Goal: Task Accomplishment & Management: Complete application form

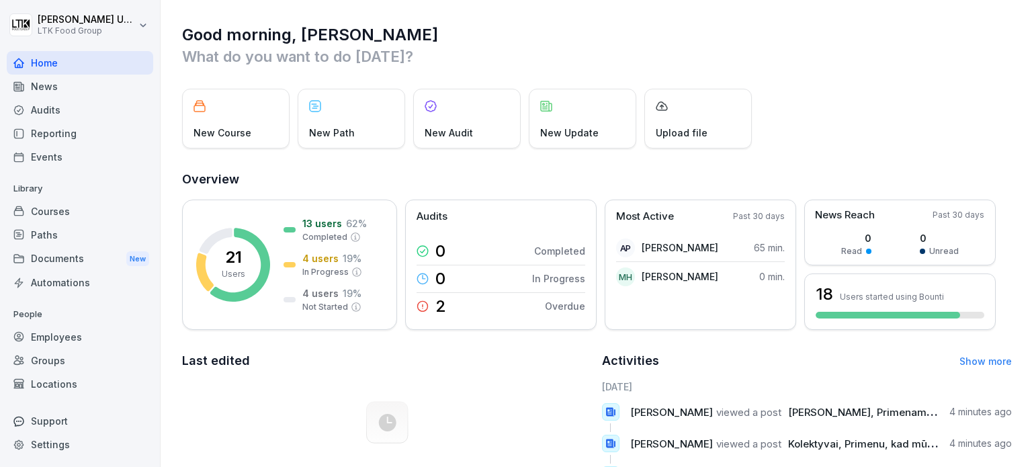
click at [79, 338] on div "Employees" at bounding box center [80, 337] width 146 height 24
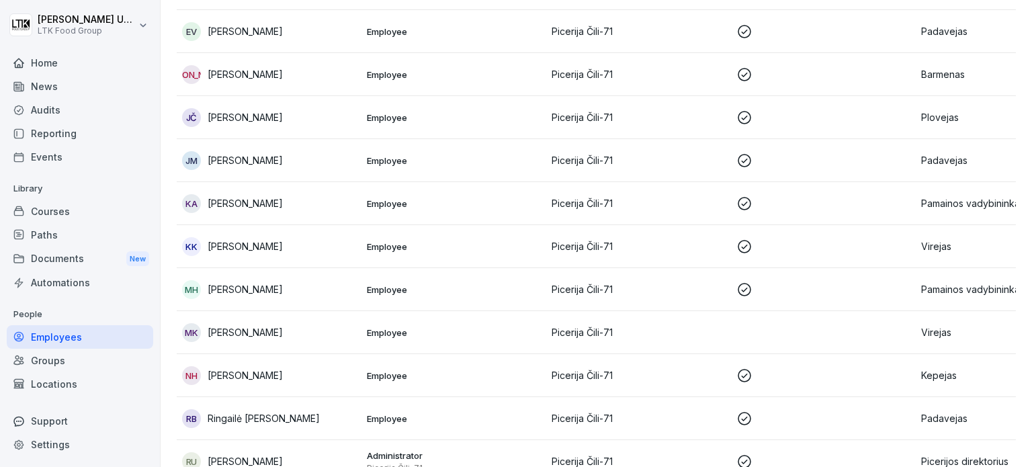
scroll to position [551, 0]
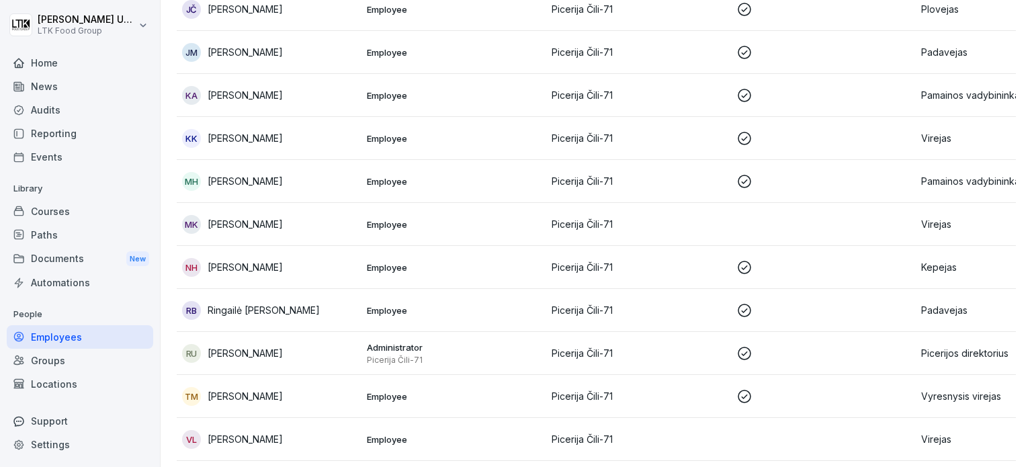
click at [945, 181] on p "Pamainos vadybininkas" at bounding box center [1008, 181] width 174 height 14
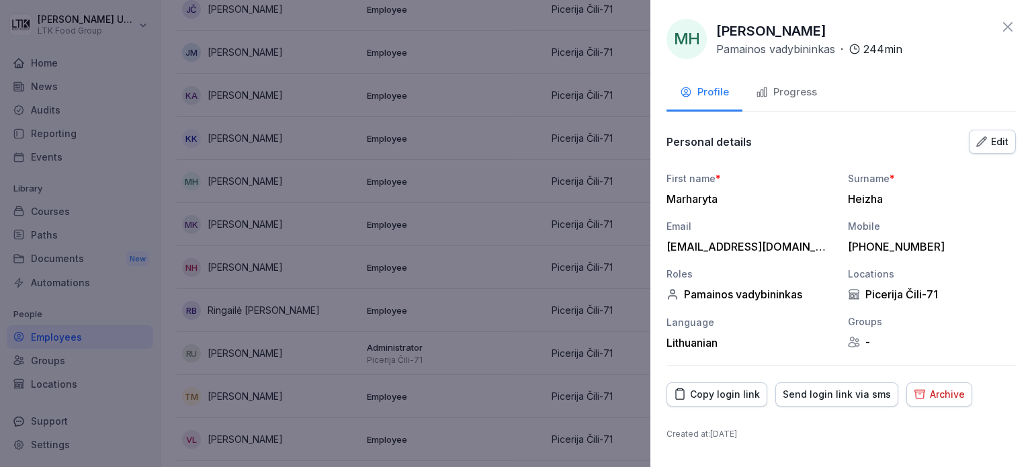
click at [935, 400] on div "Archive" at bounding box center [938, 394] width 51 height 15
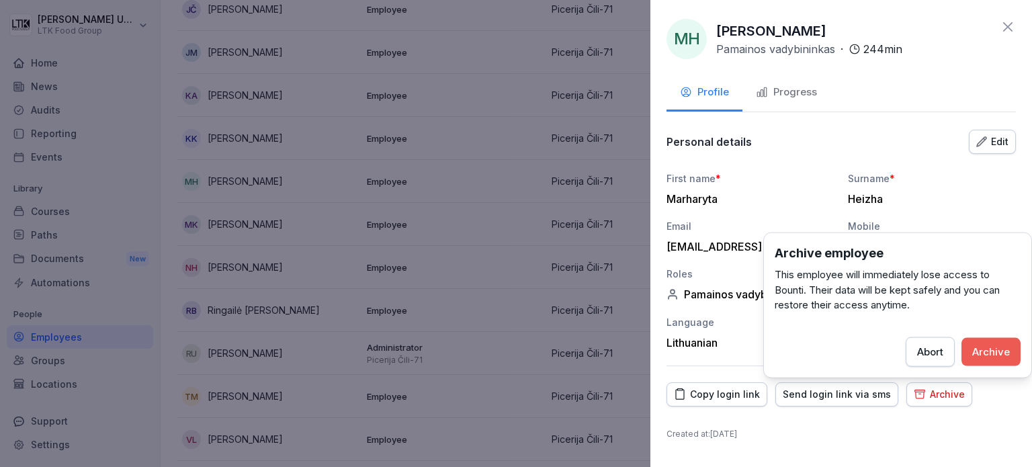
click at [975, 358] on div "Archive" at bounding box center [991, 351] width 38 height 15
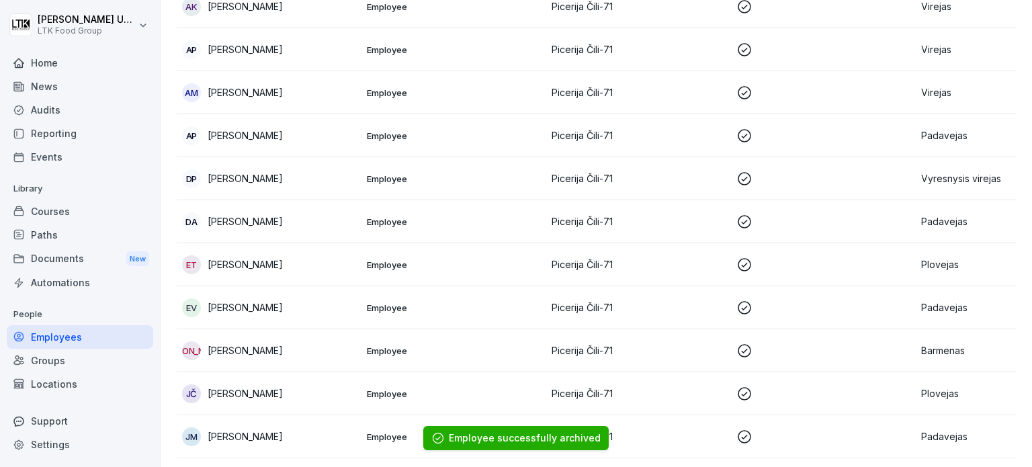
scroll to position [81, 0]
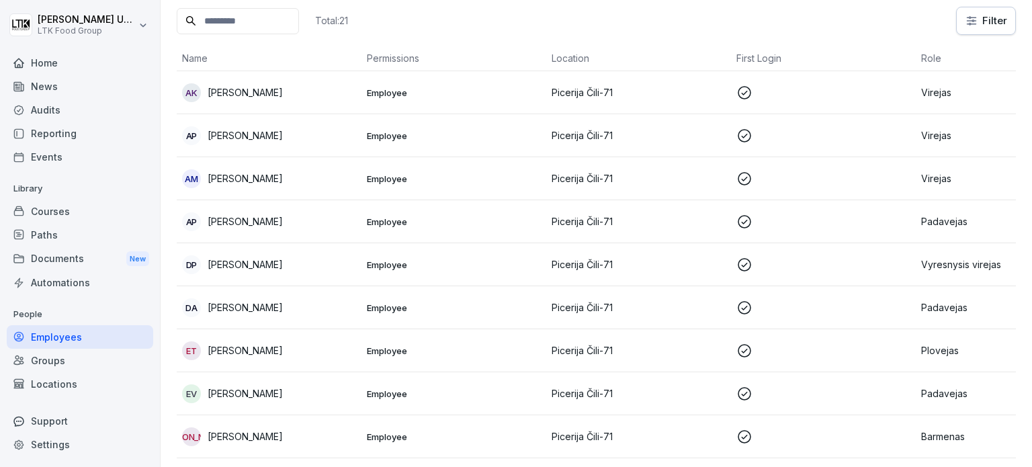
click at [948, 351] on p "Plovejas" at bounding box center [1008, 350] width 174 height 14
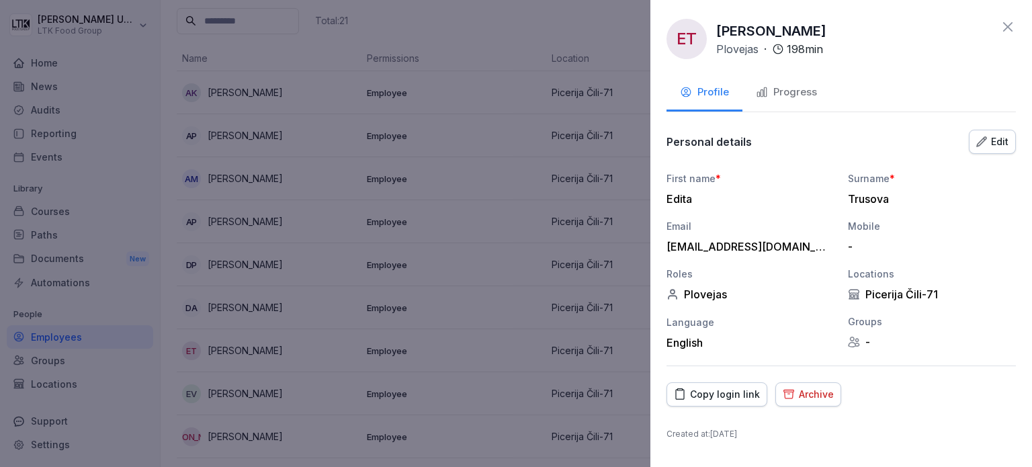
click at [824, 387] on div "Archive" at bounding box center [807, 394] width 51 height 15
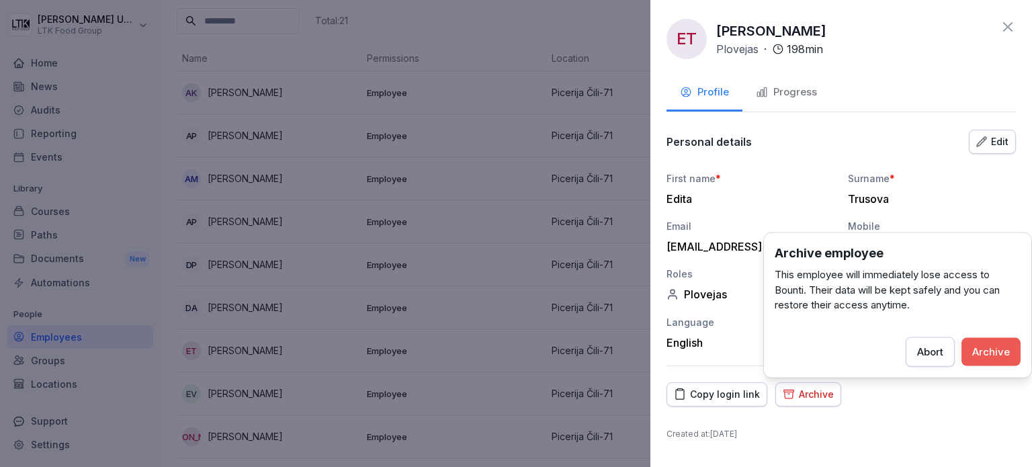
click at [997, 359] on button "Archive" at bounding box center [990, 351] width 59 height 28
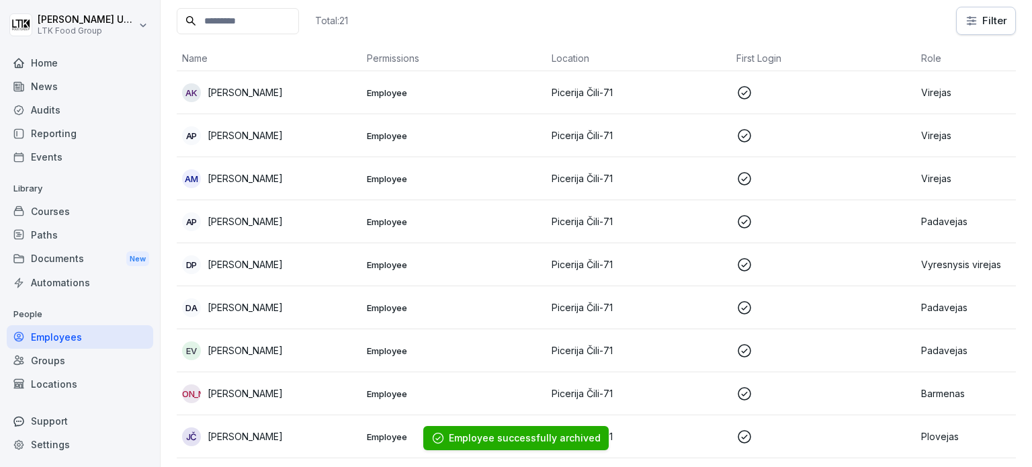
click at [270, 89] on p "[PERSON_NAME]" at bounding box center [245, 92] width 75 height 14
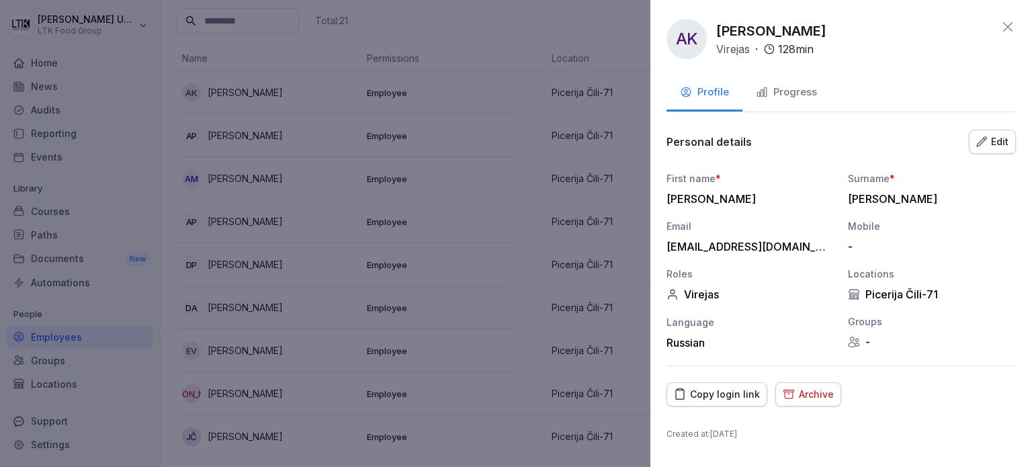
click at [798, 89] on div "Progress" at bounding box center [786, 92] width 61 height 15
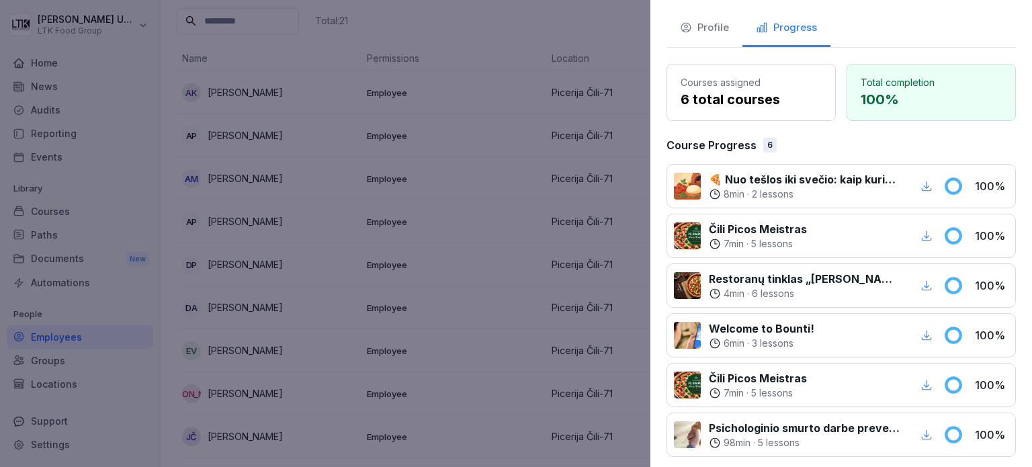
scroll to position [0, 0]
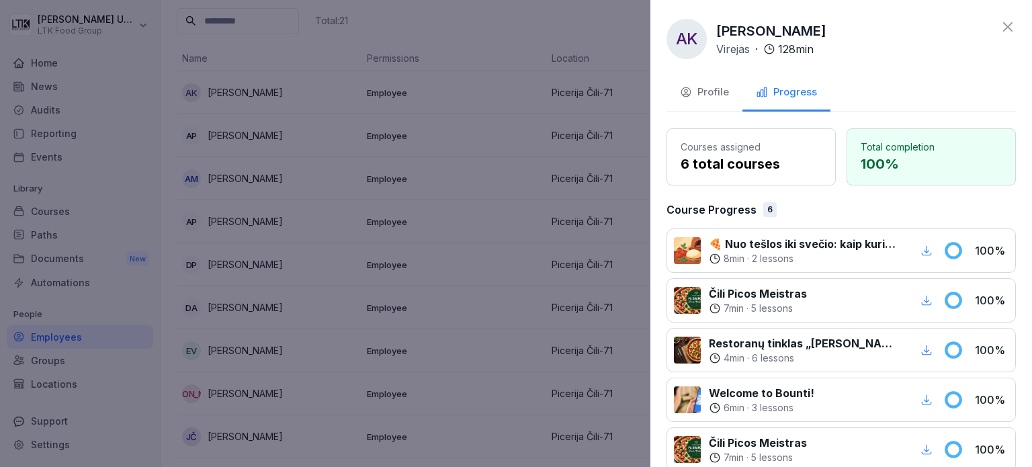
click at [426, 91] on div at bounding box center [516, 233] width 1032 height 467
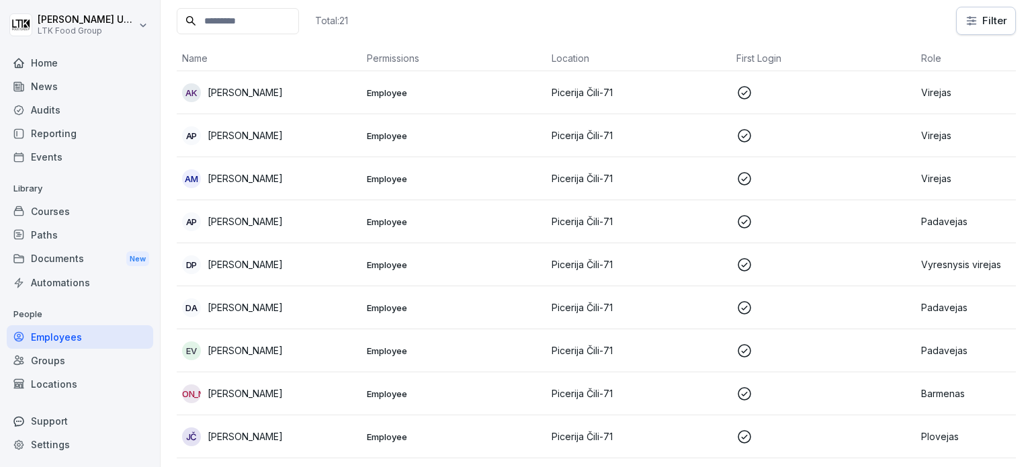
click at [255, 134] on p "[PERSON_NAME]" at bounding box center [245, 135] width 75 height 14
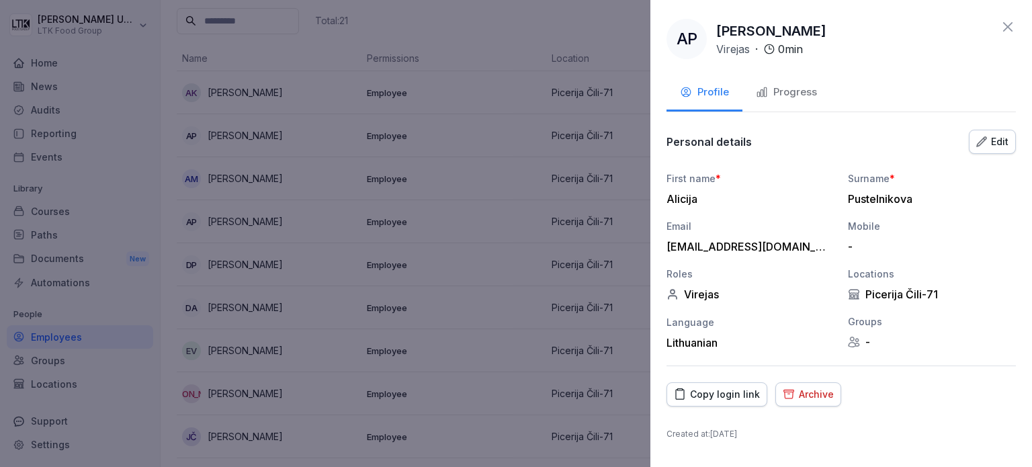
click at [778, 85] on div "Progress" at bounding box center [786, 92] width 61 height 15
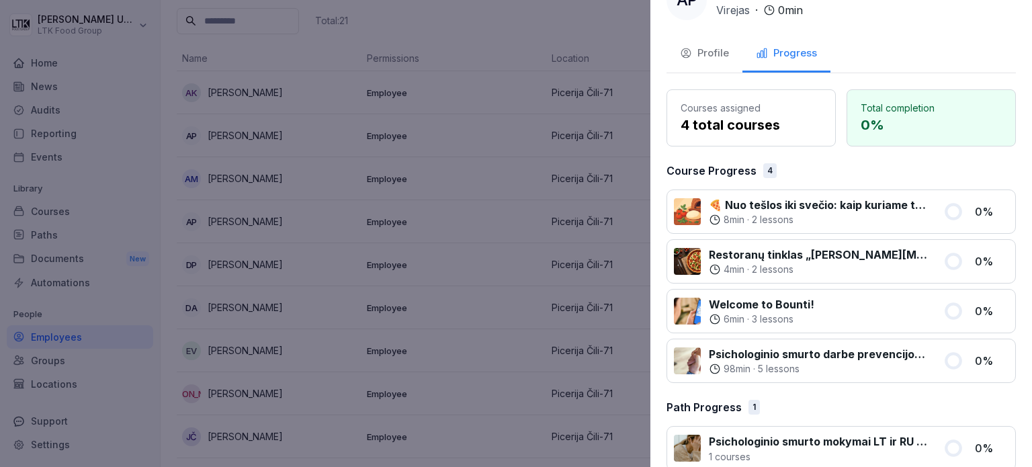
scroll to position [59, 0]
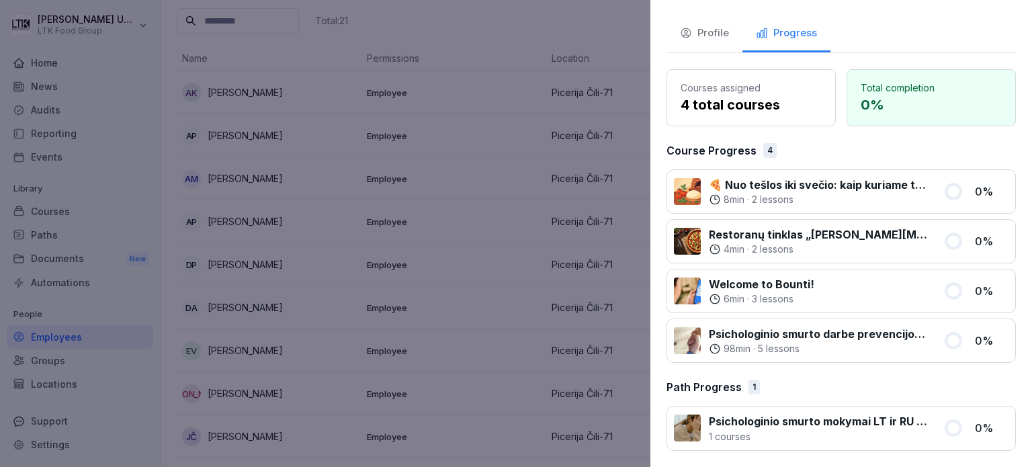
click at [223, 224] on div at bounding box center [516, 233] width 1032 height 467
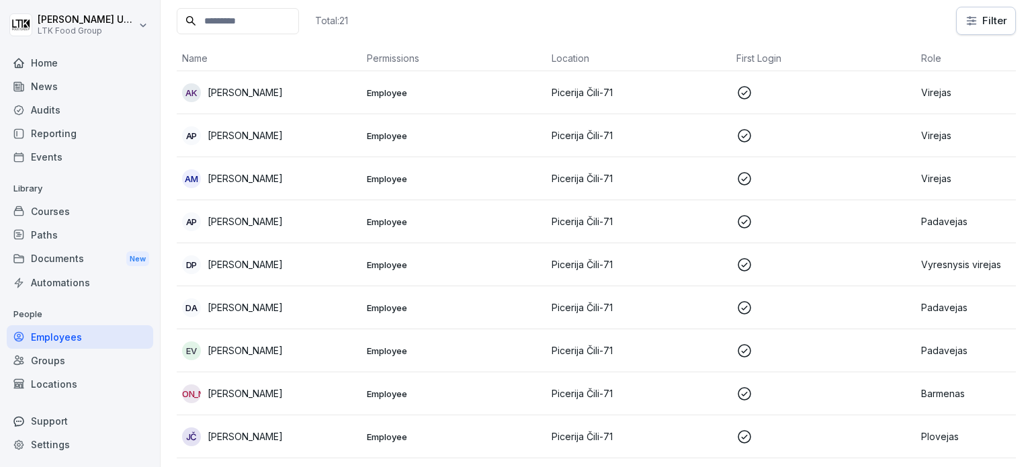
click at [244, 185] on div "AM [PERSON_NAME]" at bounding box center [269, 178] width 174 height 19
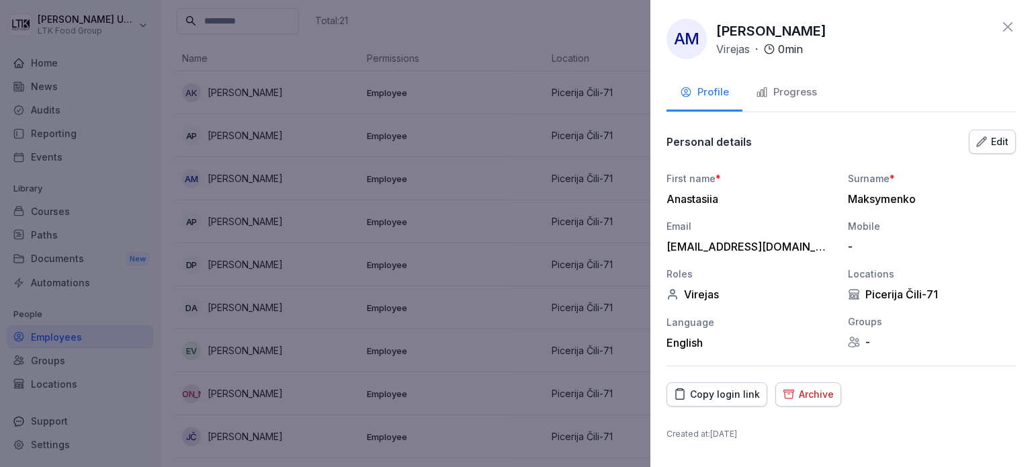
click at [788, 94] on div "Progress" at bounding box center [786, 92] width 61 height 15
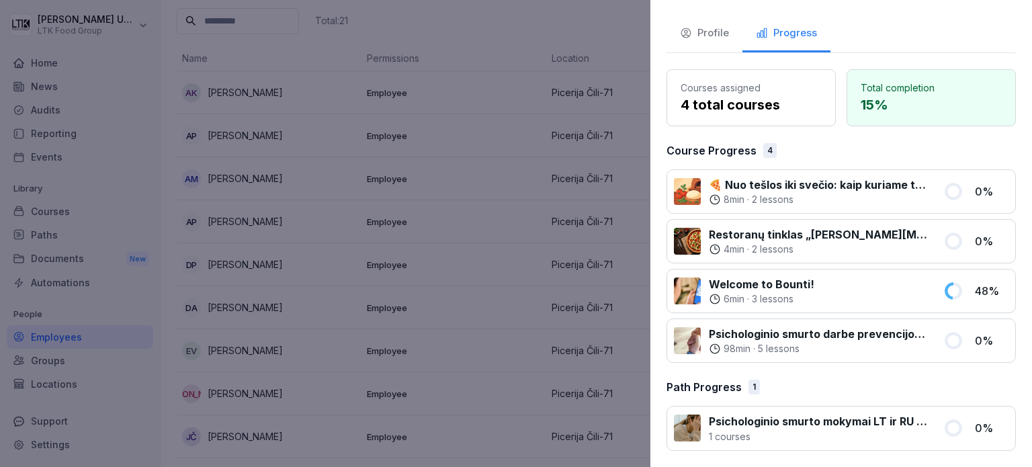
click at [325, 208] on div at bounding box center [516, 233] width 1032 height 467
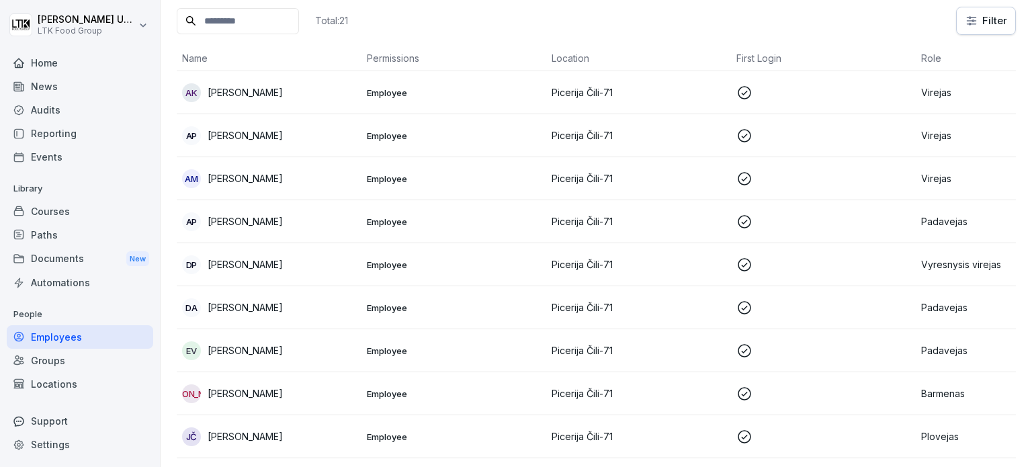
click at [271, 220] on p "[PERSON_NAME]" at bounding box center [245, 221] width 75 height 14
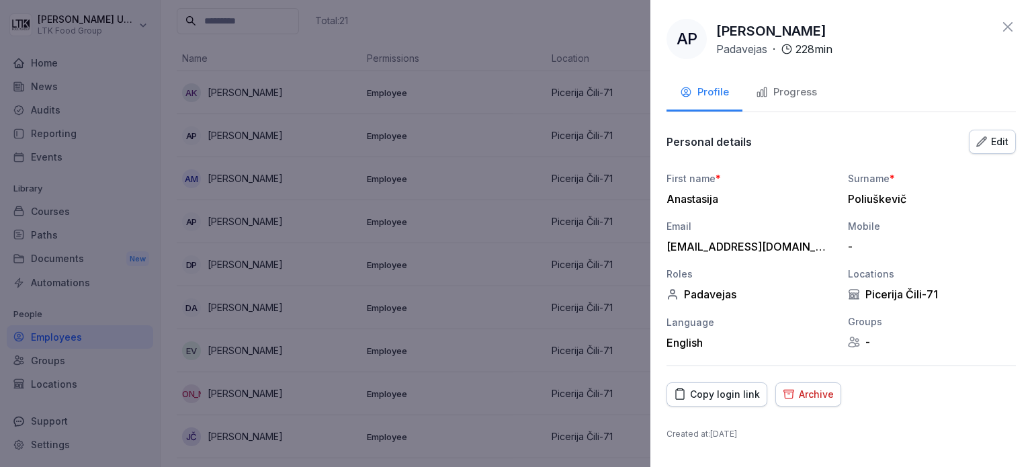
click at [780, 93] on div "Progress" at bounding box center [786, 92] width 61 height 15
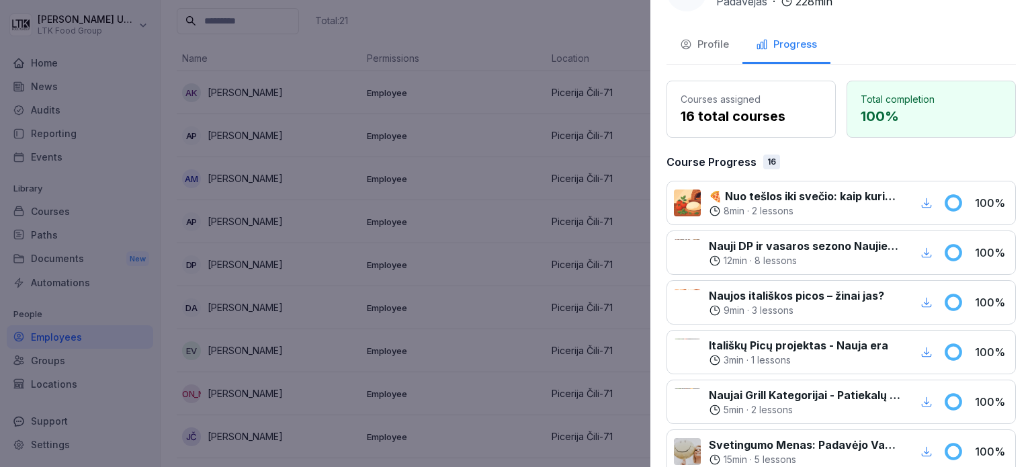
scroll to position [0, 0]
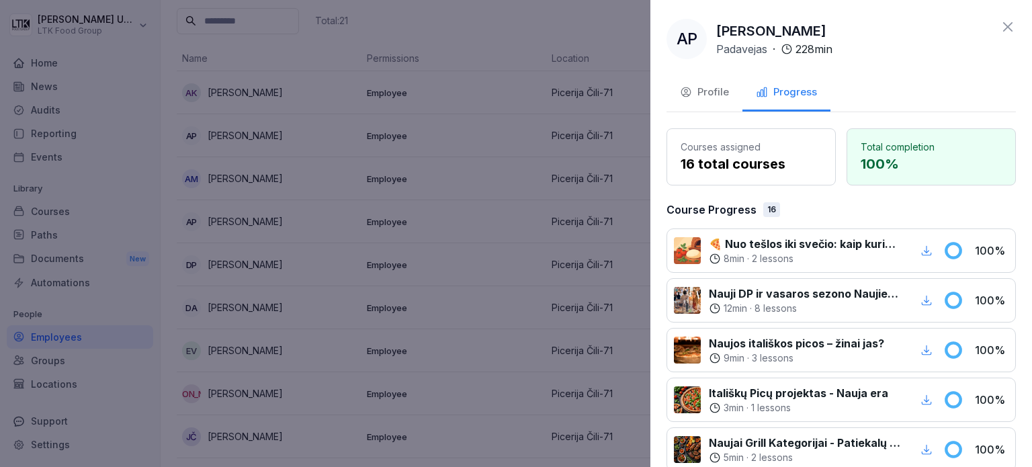
click at [469, 223] on div at bounding box center [516, 233] width 1032 height 467
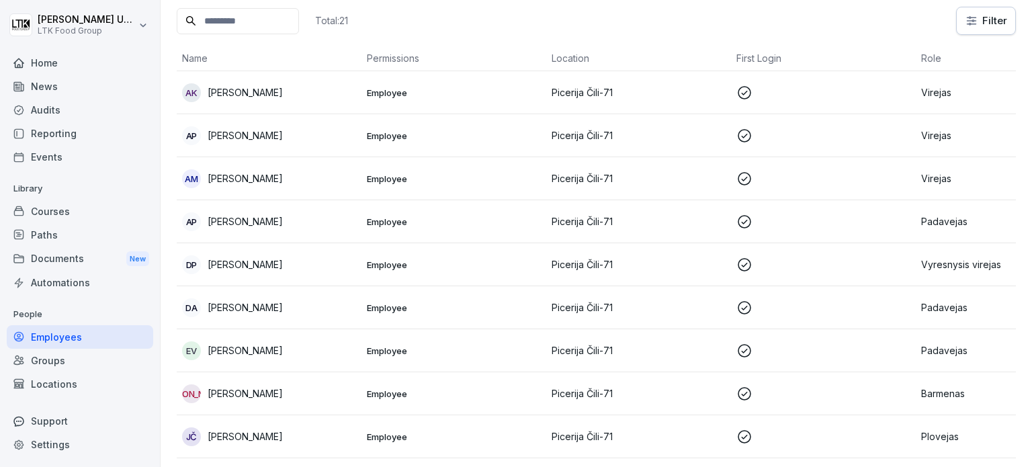
click at [271, 260] on p "[PERSON_NAME]" at bounding box center [245, 264] width 75 height 14
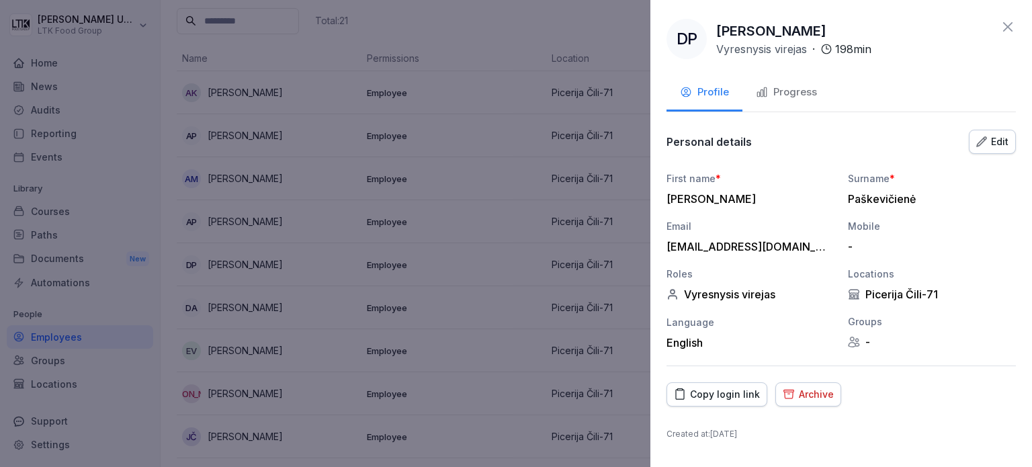
click at [800, 93] on div "Progress" at bounding box center [786, 92] width 61 height 15
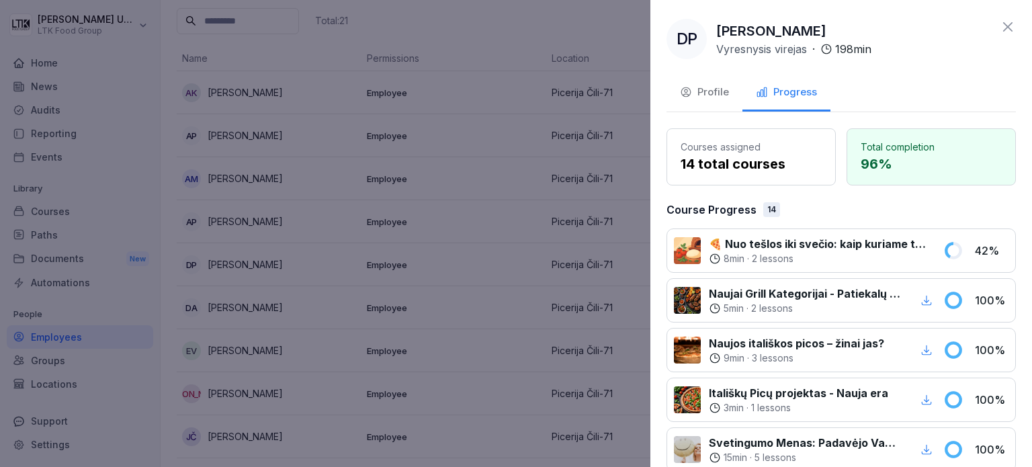
click at [478, 208] on div at bounding box center [516, 233] width 1032 height 467
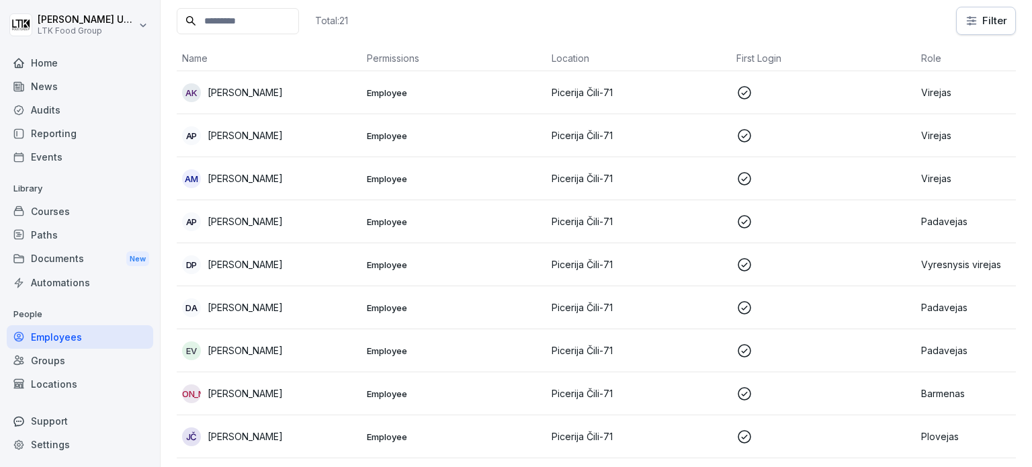
click at [257, 96] on p "[PERSON_NAME]" at bounding box center [245, 92] width 75 height 14
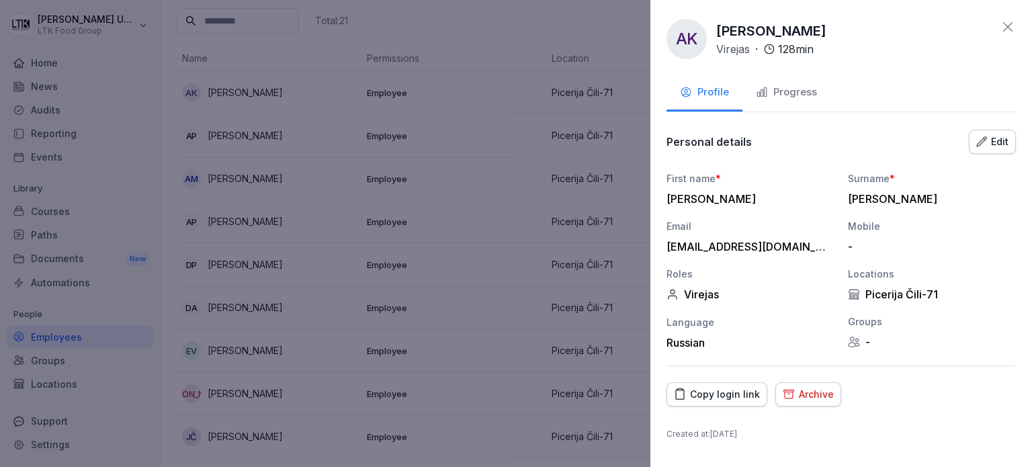
click at [809, 92] on div "Progress" at bounding box center [786, 92] width 61 height 15
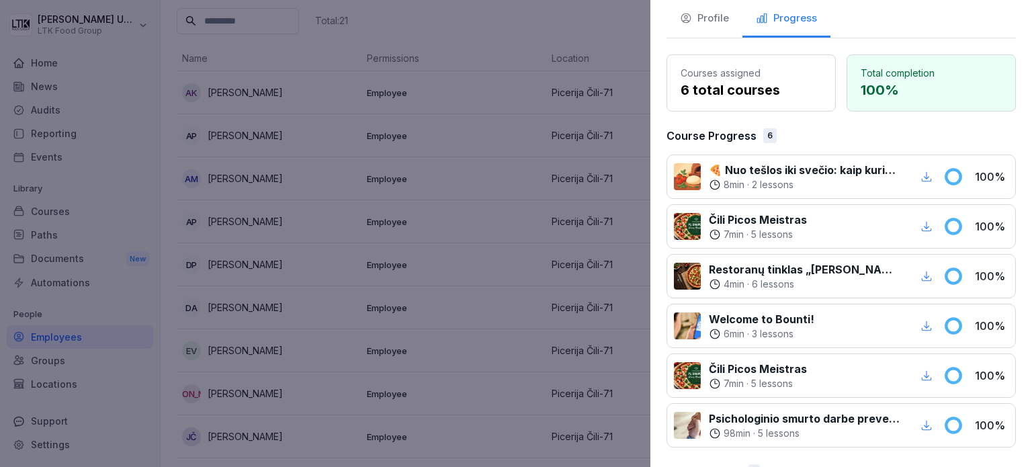
scroll to position [158, 0]
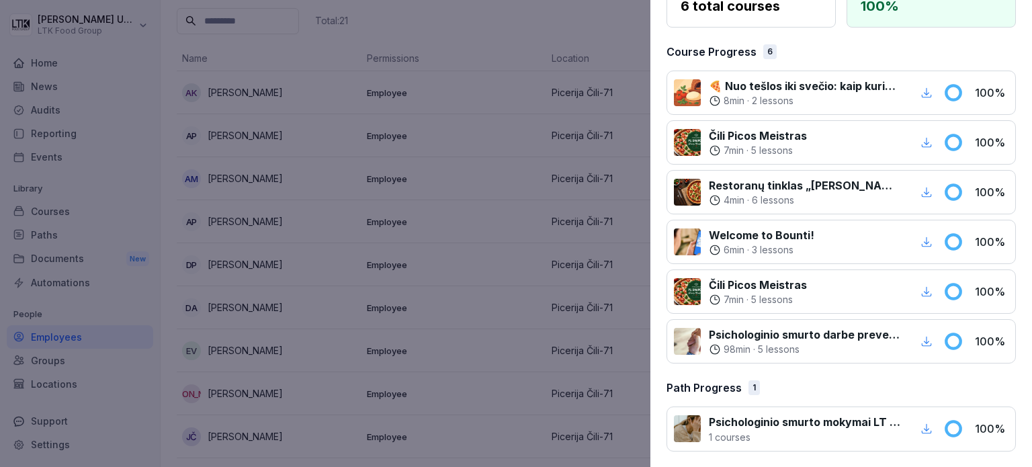
click at [312, 212] on div at bounding box center [516, 233] width 1032 height 467
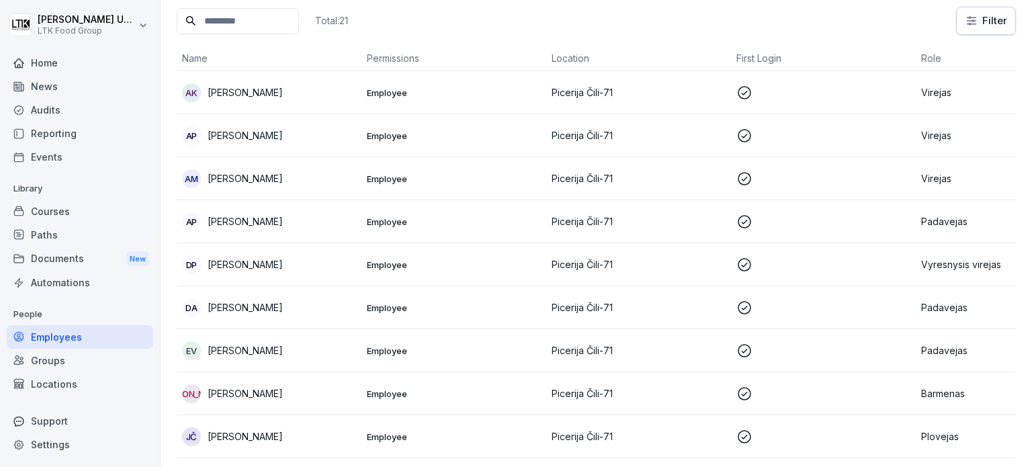
click at [239, 137] on p "[PERSON_NAME]" at bounding box center [245, 135] width 75 height 14
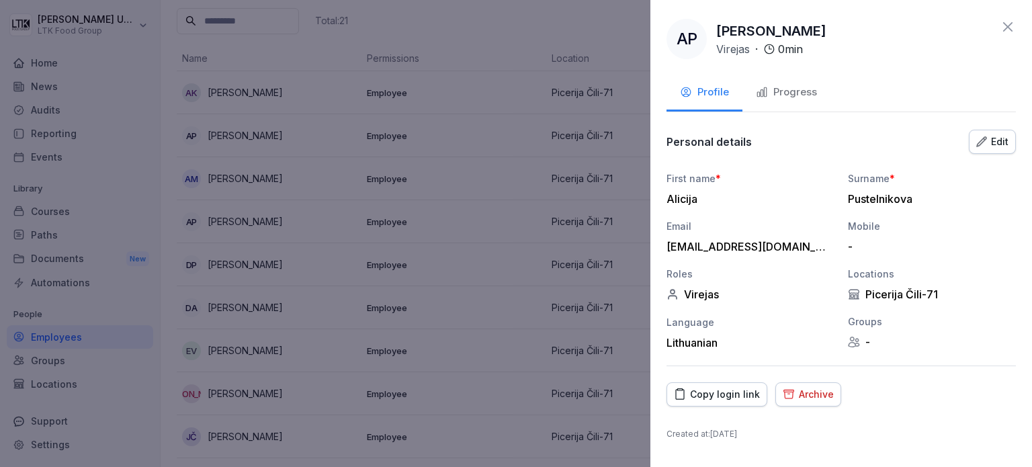
click at [803, 94] on div "Progress" at bounding box center [786, 92] width 61 height 15
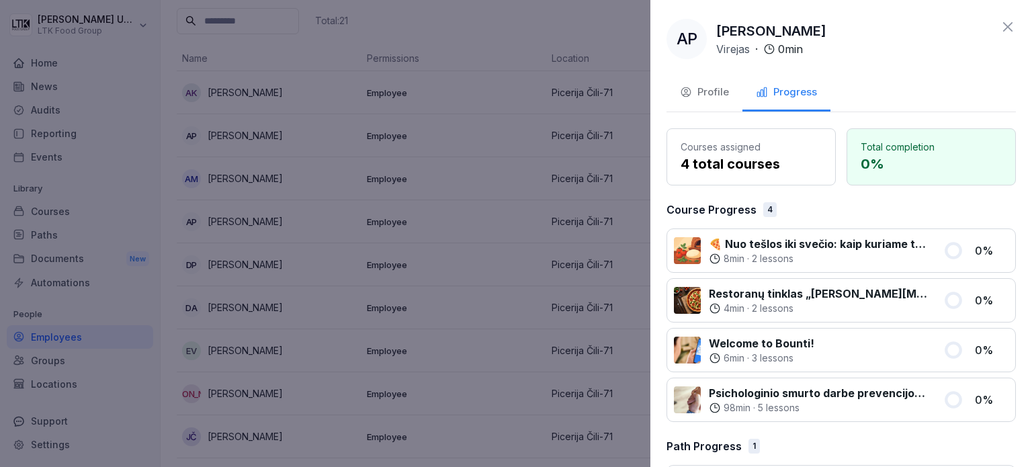
click at [497, 222] on div at bounding box center [516, 233] width 1032 height 467
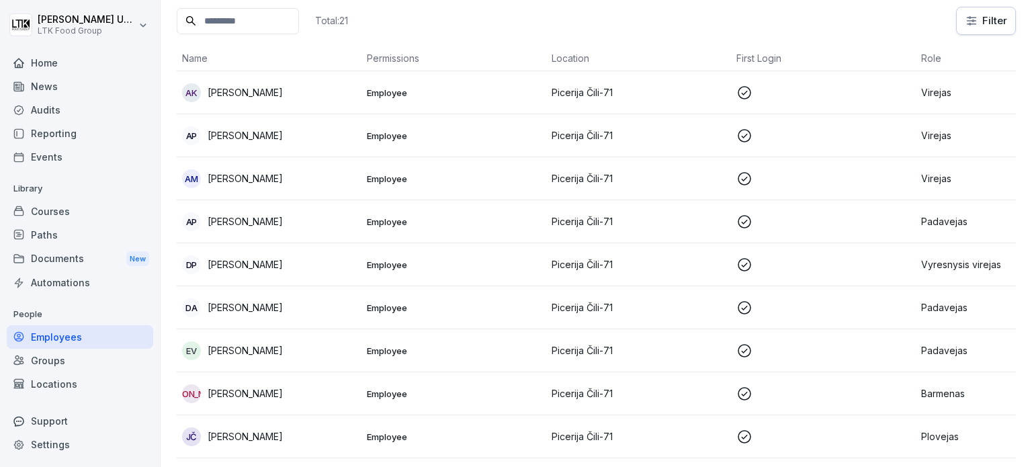
click at [271, 184] on div "AM [PERSON_NAME]" at bounding box center [269, 178] width 174 height 19
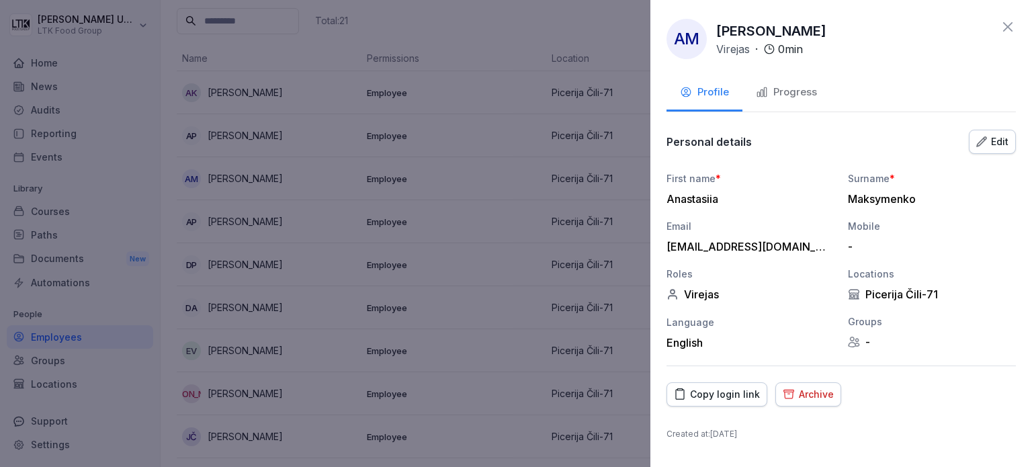
click at [803, 85] on div "Progress" at bounding box center [786, 92] width 61 height 15
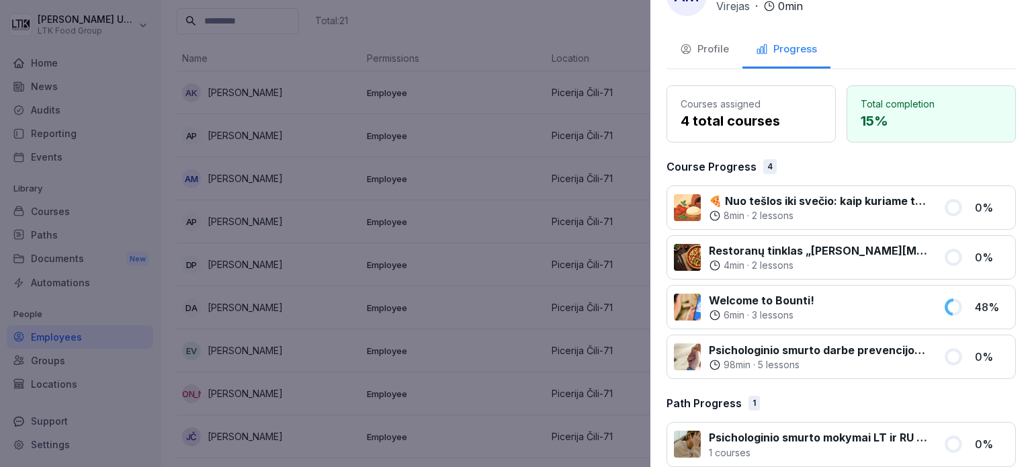
scroll to position [59, 0]
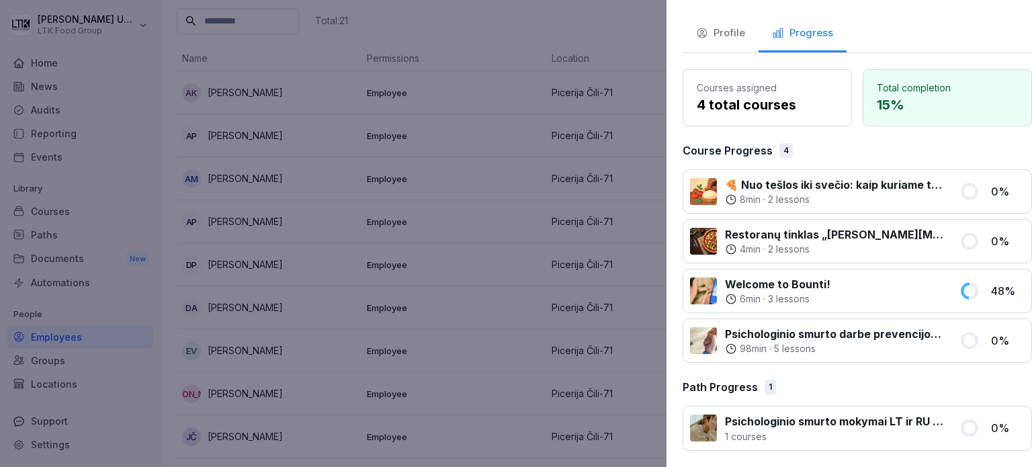
click at [306, 311] on div at bounding box center [516, 233] width 1032 height 467
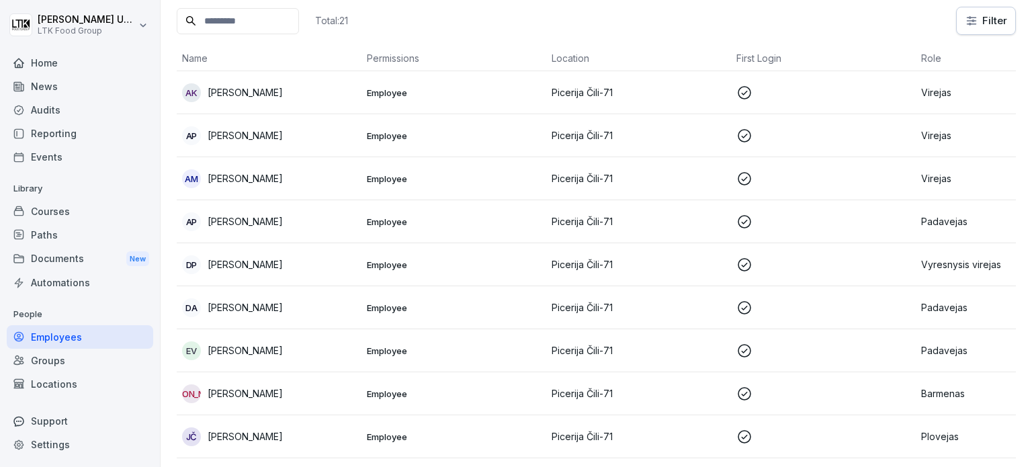
click at [252, 222] on p "[PERSON_NAME]" at bounding box center [245, 221] width 75 height 14
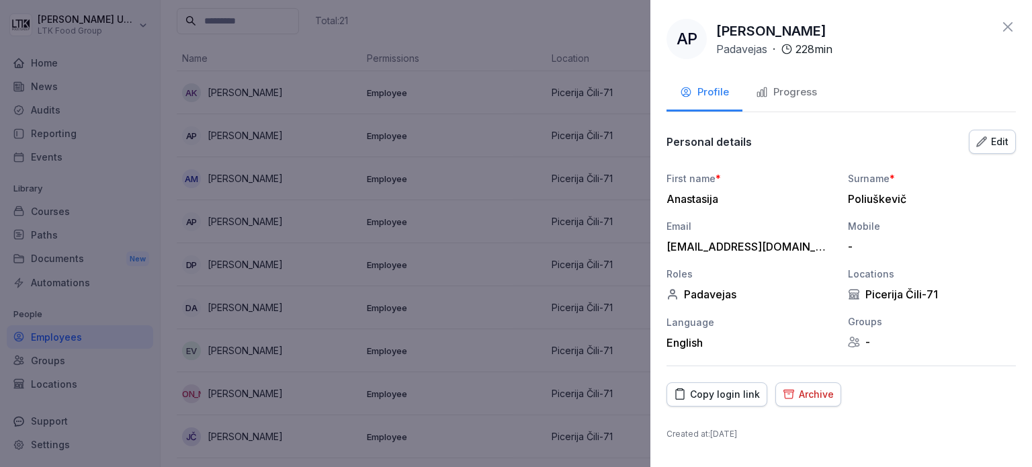
drag, startPoint x: 801, startPoint y: 91, endPoint x: 798, endPoint y: 125, distance: 33.7
click at [801, 93] on div "Progress" at bounding box center [786, 92] width 61 height 15
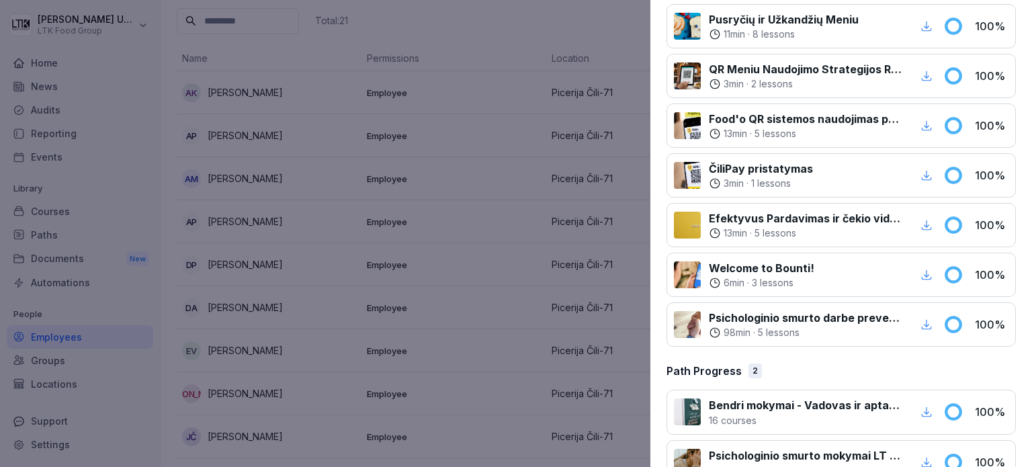
scroll to position [702, 0]
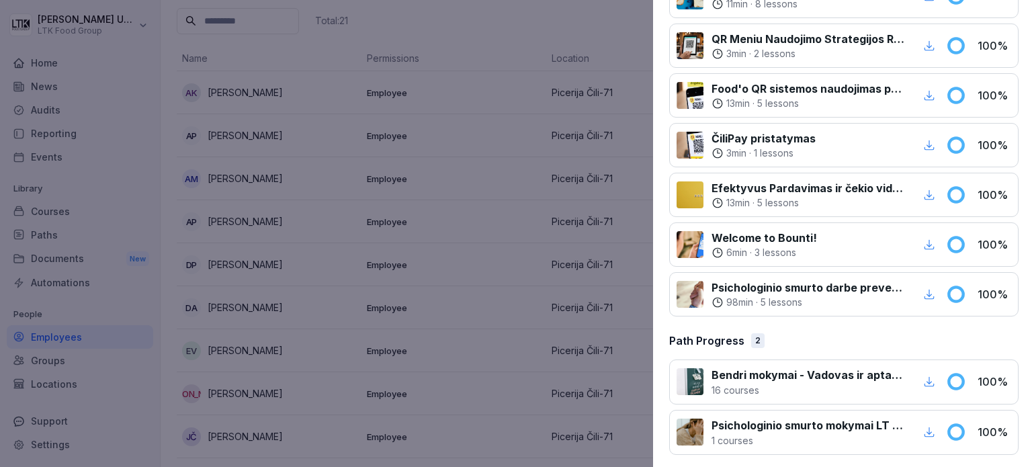
drag, startPoint x: 426, startPoint y: 199, endPoint x: 357, endPoint y: 200, distance: 69.9
click at [425, 200] on div at bounding box center [516, 233] width 1032 height 467
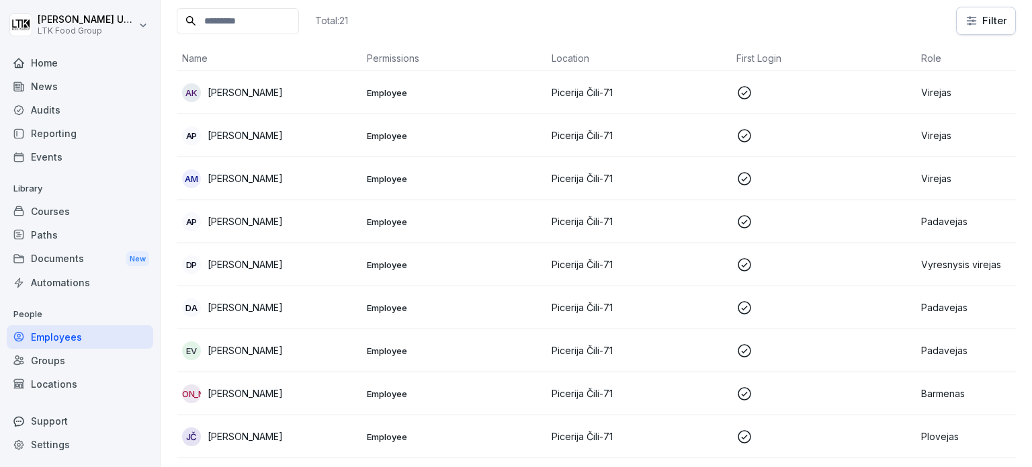
click at [234, 257] on p "[PERSON_NAME]" at bounding box center [245, 264] width 75 height 14
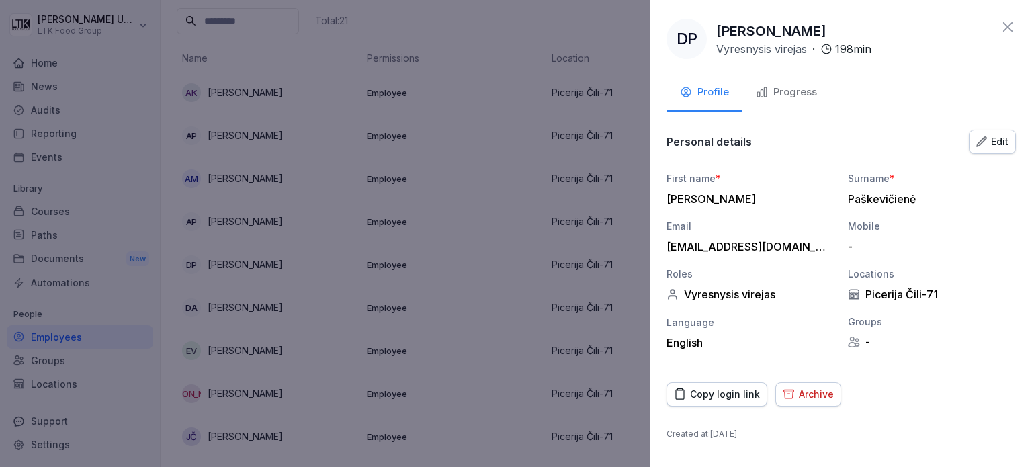
click at [775, 89] on div "Progress" at bounding box center [786, 92] width 61 height 15
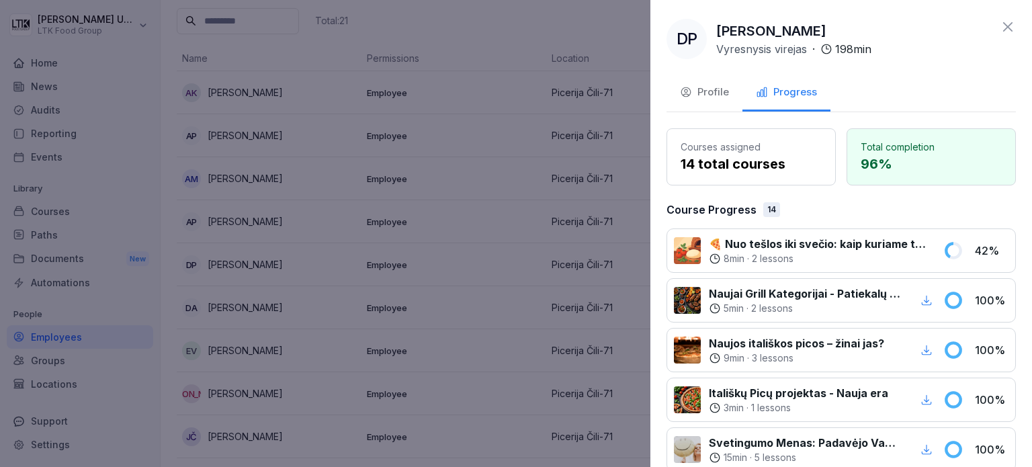
drag, startPoint x: 295, startPoint y: 208, endPoint x: 285, endPoint y: 228, distance: 21.9
click at [293, 205] on div at bounding box center [516, 233] width 1032 height 467
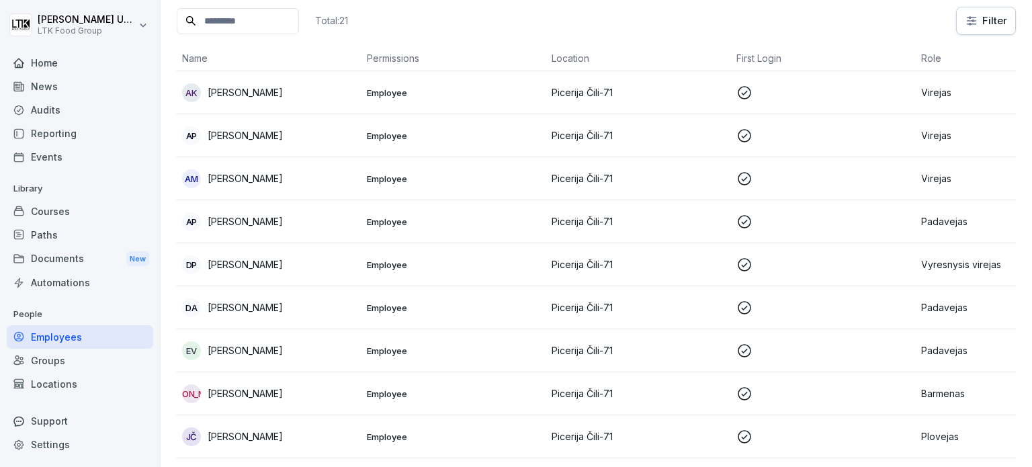
click at [256, 311] on p "[PERSON_NAME]" at bounding box center [245, 307] width 75 height 14
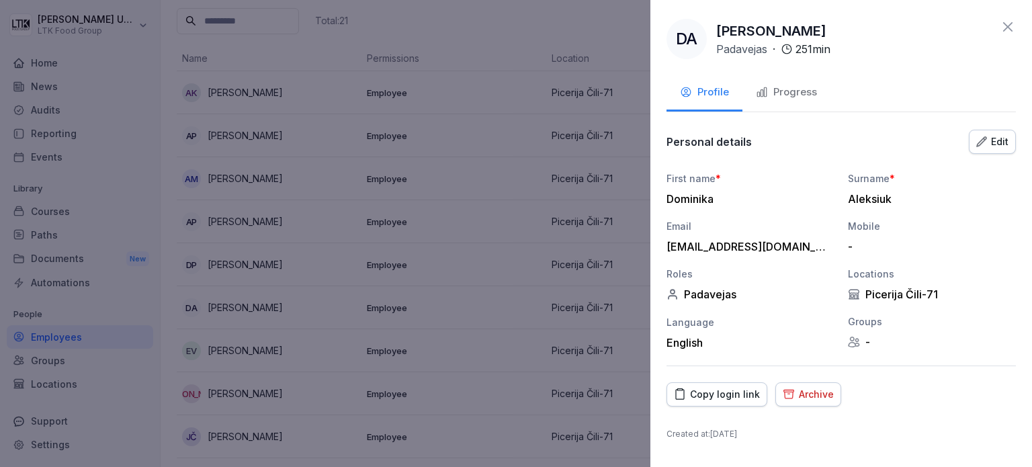
click at [796, 85] on div "Progress" at bounding box center [786, 92] width 61 height 15
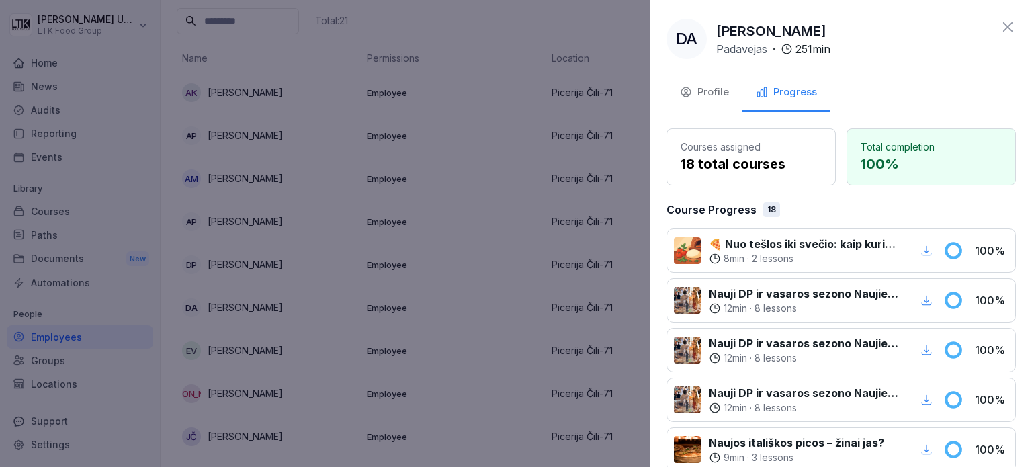
click at [251, 292] on div at bounding box center [516, 233] width 1032 height 467
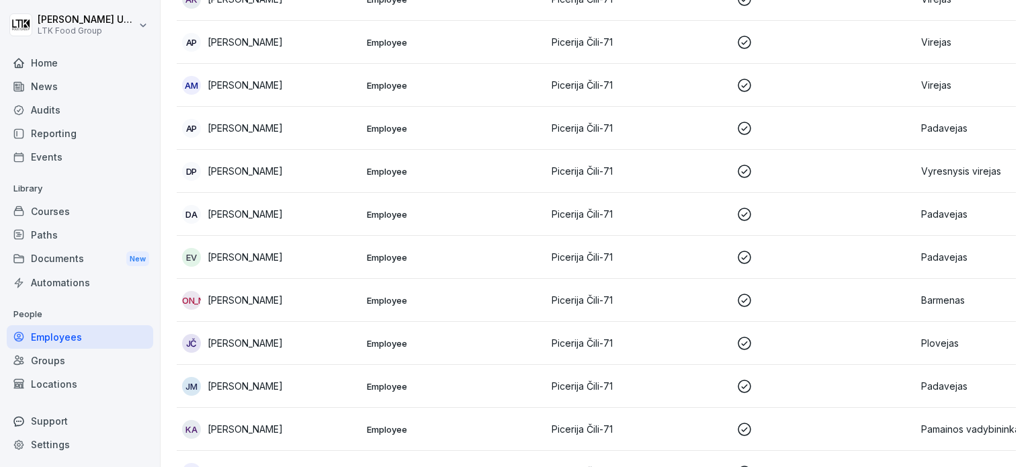
scroll to position [282, 0]
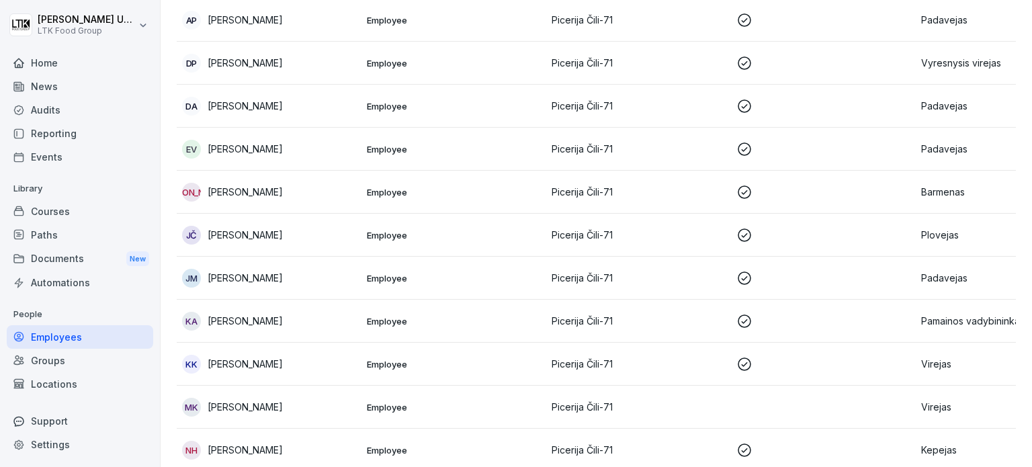
click at [244, 144] on p "[PERSON_NAME]" at bounding box center [245, 149] width 75 height 14
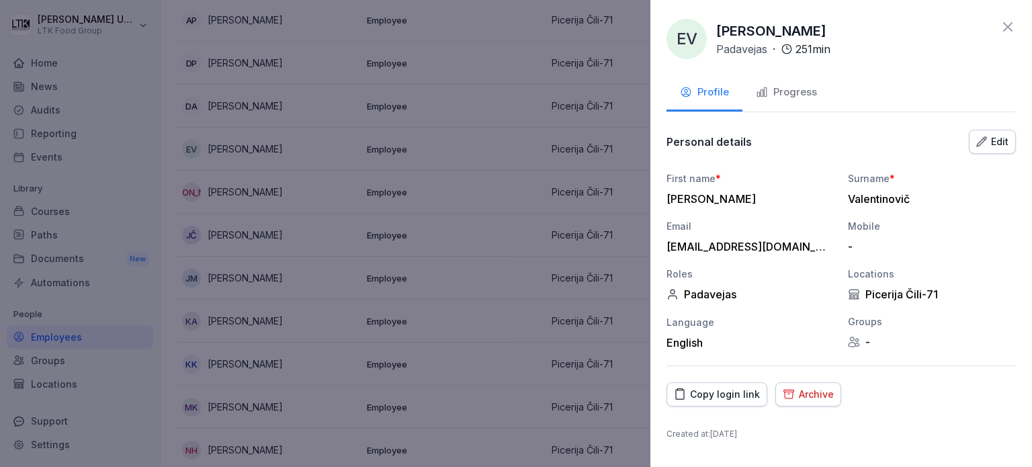
click at [803, 91] on div "Progress" at bounding box center [786, 92] width 61 height 15
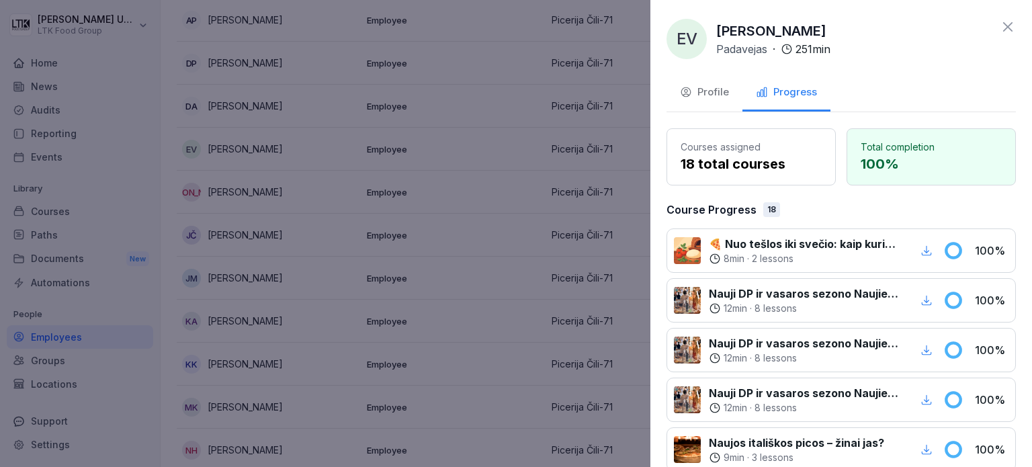
scroll to position [134, 0]
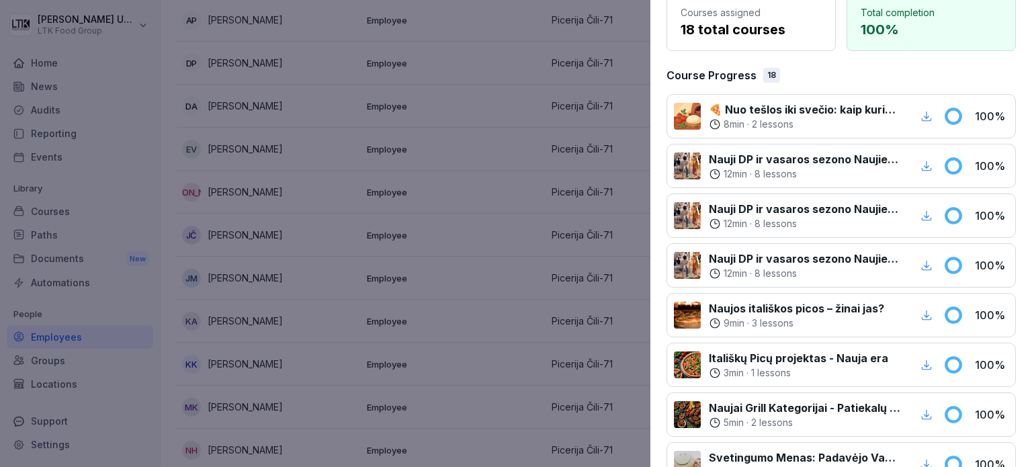
drag, startPoint x: 333, startPoint y: 255, endPoint x: 327, endPoint y: 251, distance: 7.3
click at [330, 255] on div at bounding box center [516, 233] width 1032 height 467
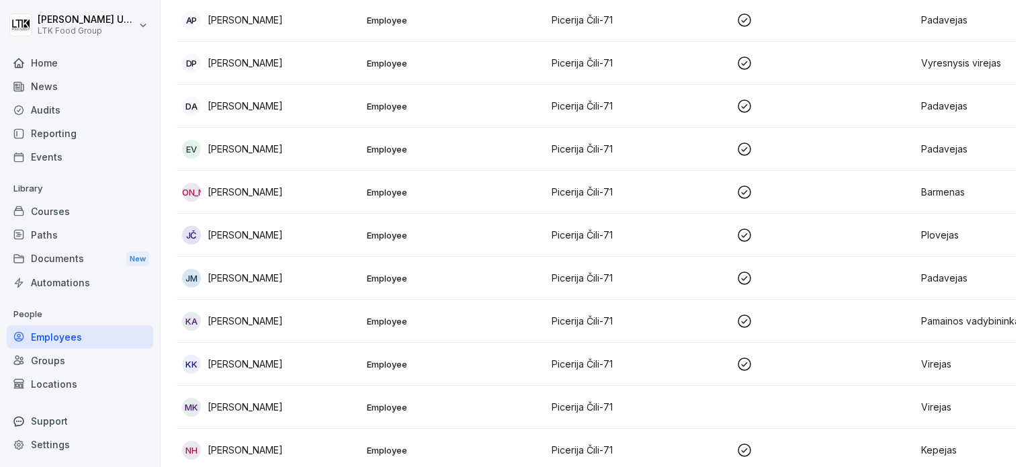
click at [239, 189] on p "[PERSON_NAME]" at bounding box center [245, 192] width 75 height 14
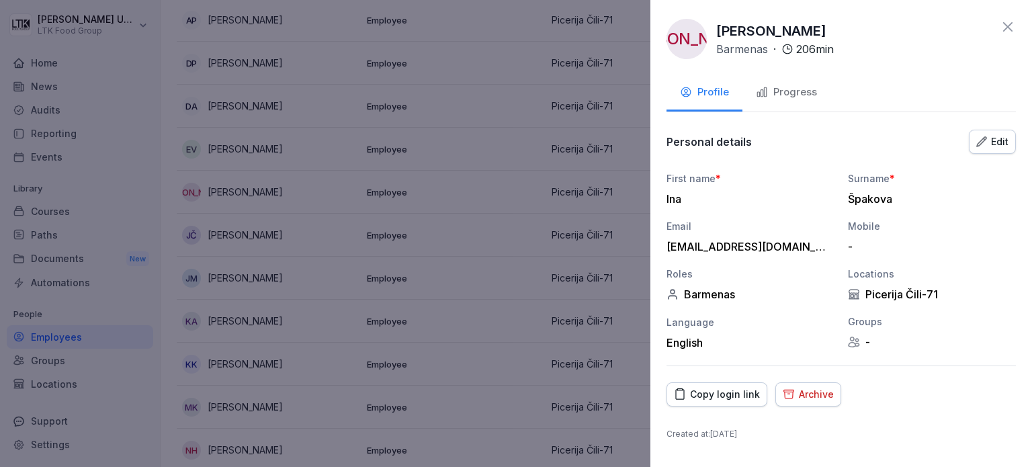
click at [801, 97] on div "Progress" at bounding box center [786, 92] width 61 height 15
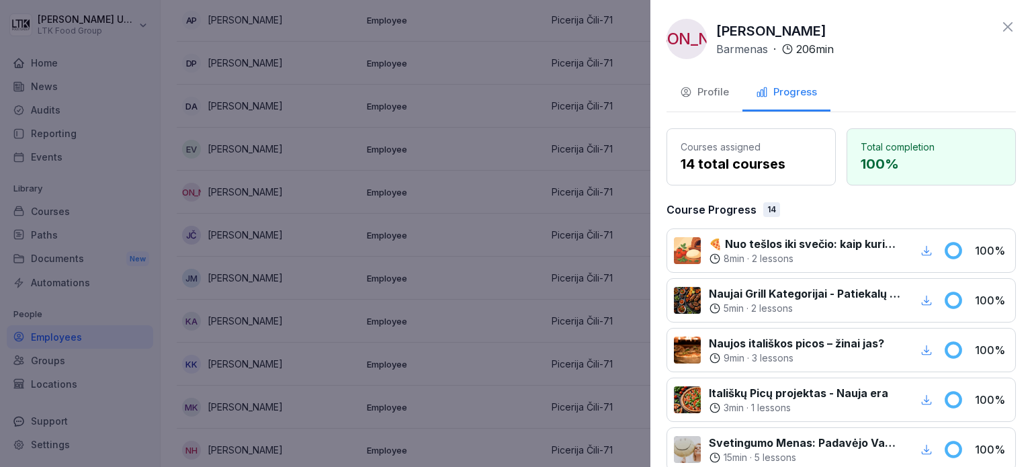
click at [239, 260] on div at bounding box center [516, 233] width 1032 height 467
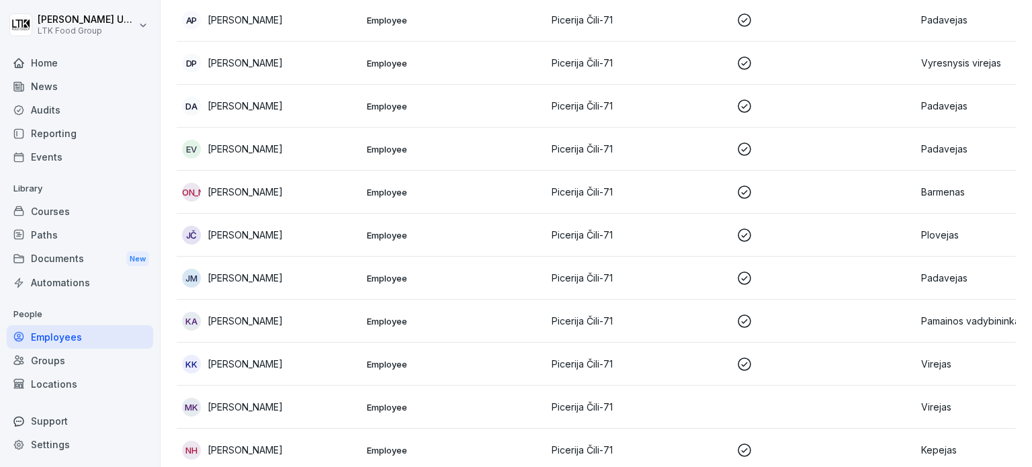
click at [228, 237] on p "[PERSON_NAME]" at bounding box center [245, 235] width 75 height 14
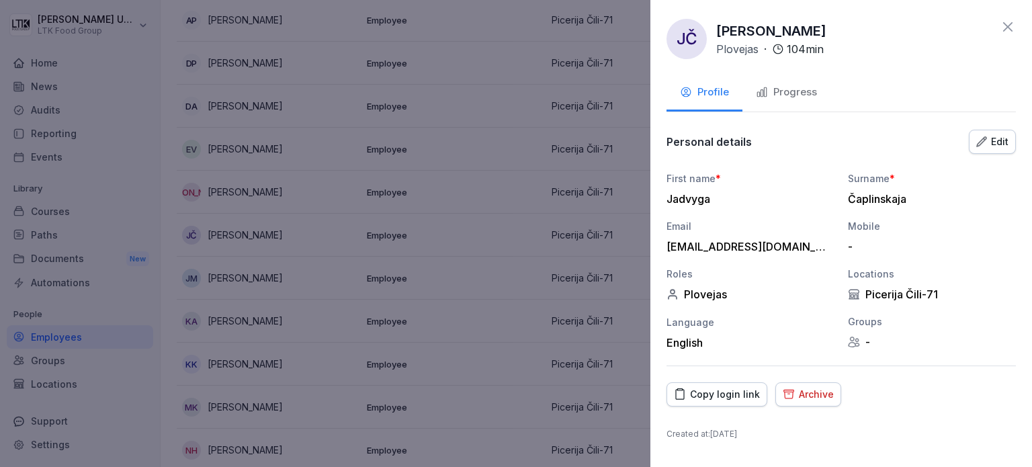
click at [801, 99] on div "Progress" at bounding box center [786, 92] width 61 height 15
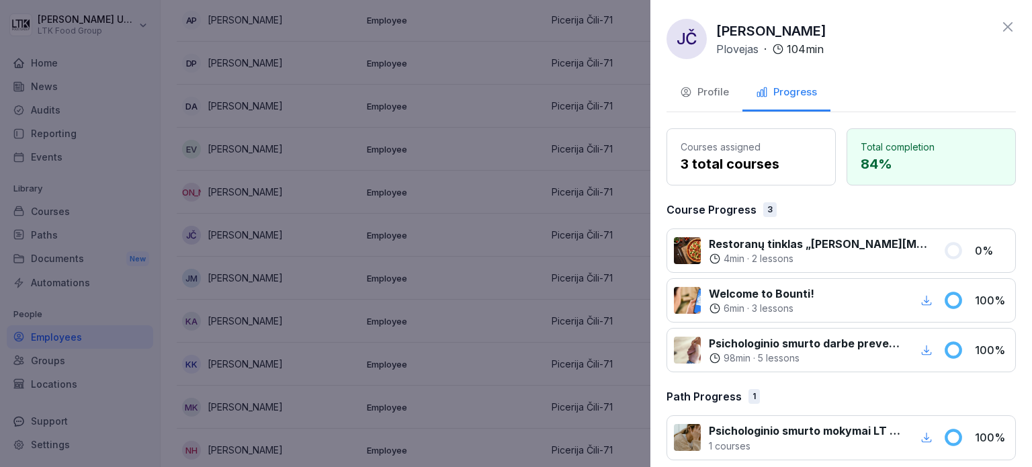
scroll to position [9, 0]
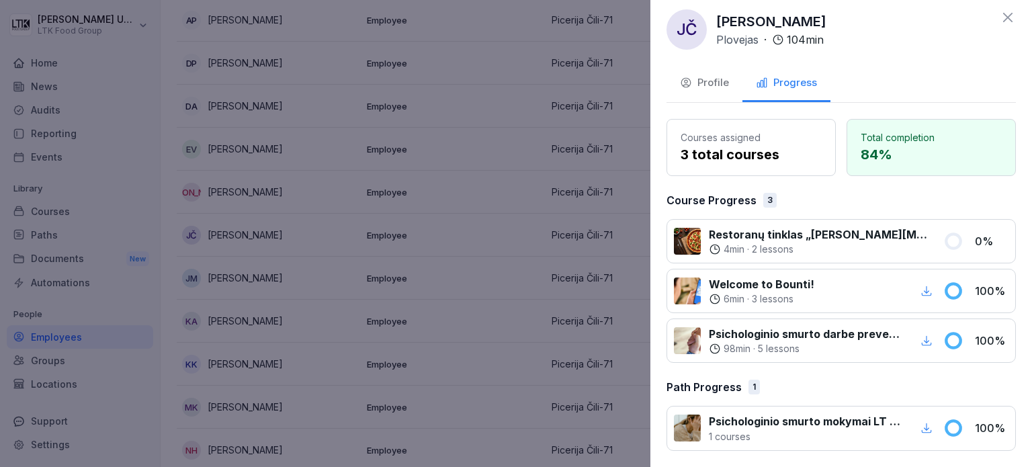
click at [419, 270] on div at bounding box center [516, 233] width 1032 height 467
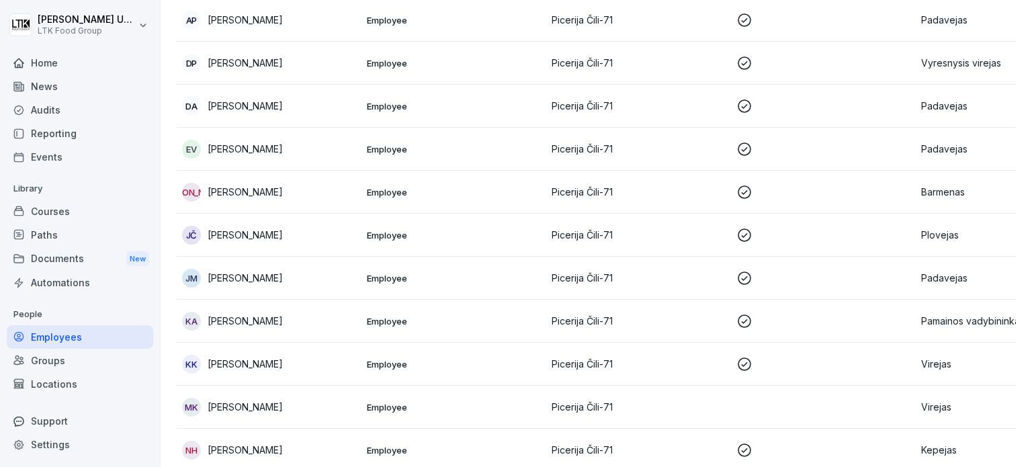
click at [231, 277] on p "[PERSON_NAME]" at bounding box center [245, 278] width 75 height 14
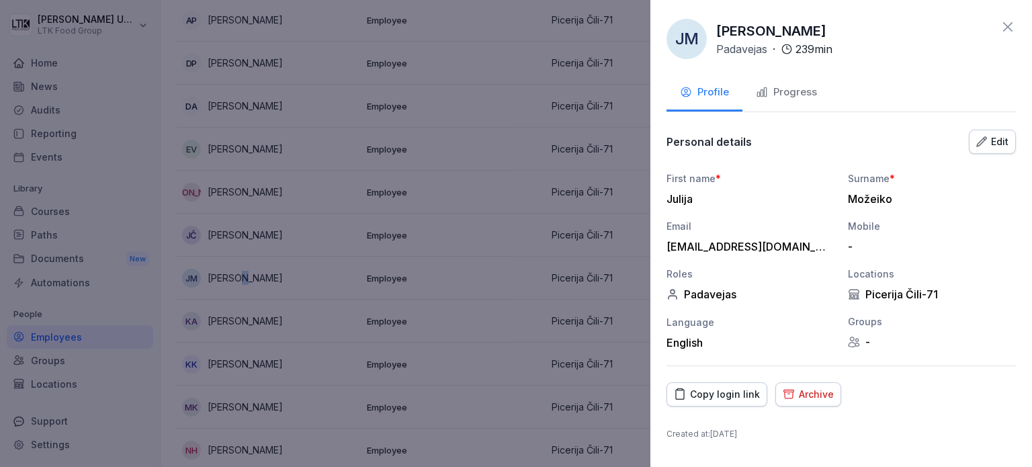
click at [794, 93] on div "Progress" at bounding box center [786, 92] width 61 height 15
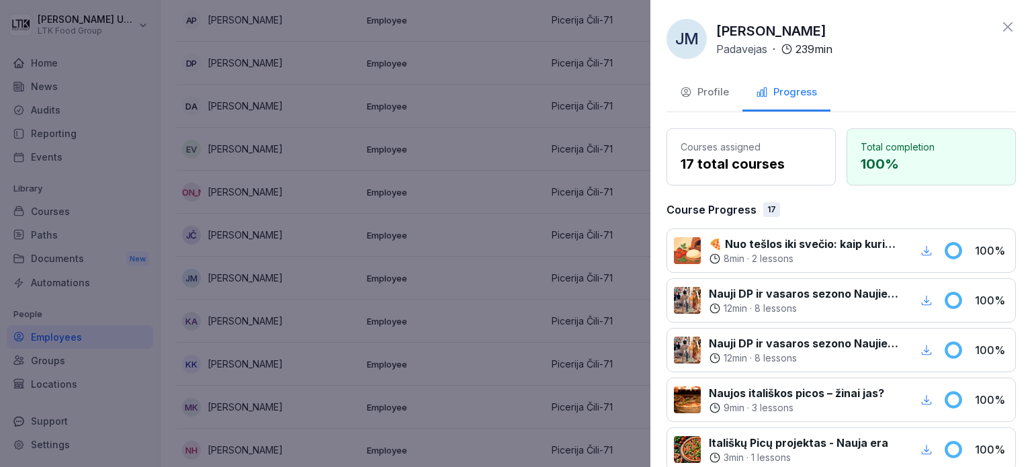
drag, startPoint x: 371, startPoint y: 340, endPoint x: 319, endPoint y: 330, distance: 52.8
click at [368, 342] on div at bounding box center [516, 233] width 1032 height 467
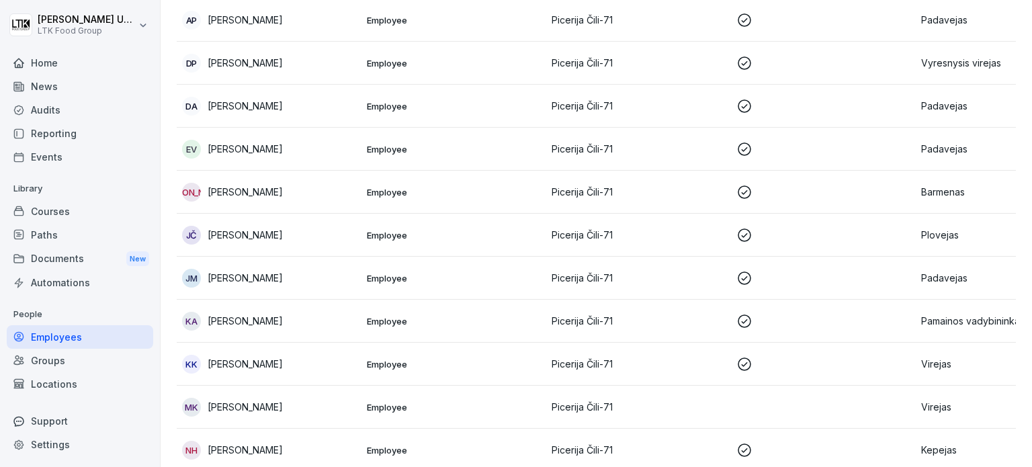
click at [279, 317] on p "[PERSON_NAME]" at bounding box center [245, 321] width 75 height 14
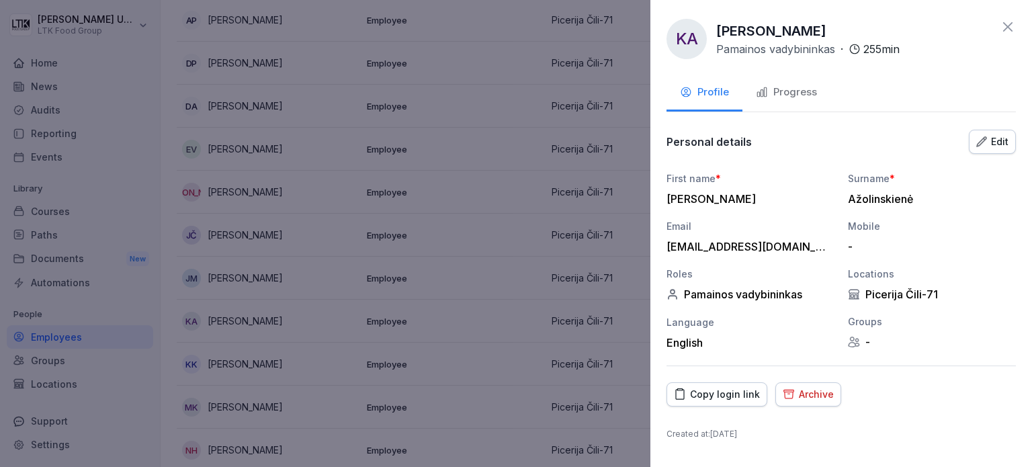
click at [792, 86] on div "Progress" at bounding box center [786, 92] width 61 height 15
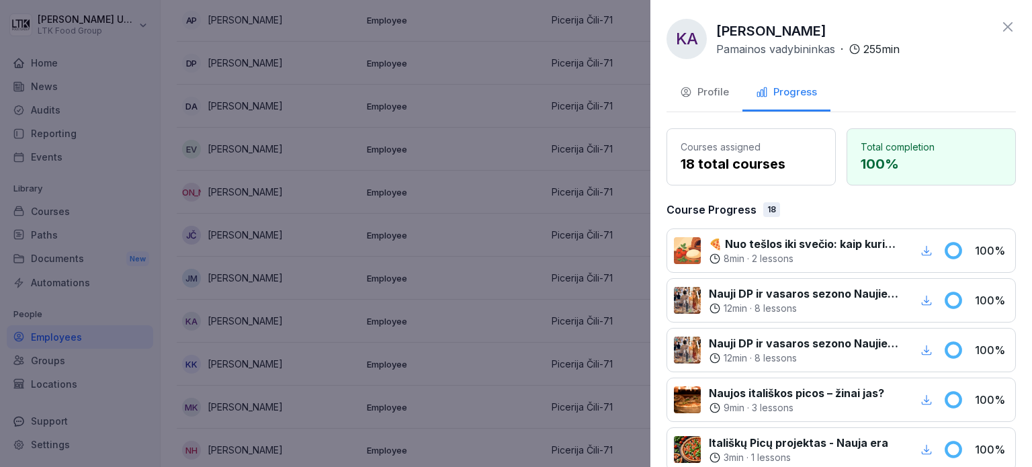
click at [401, 316] on div at bounding box center [516, 233] width 1032 height 467
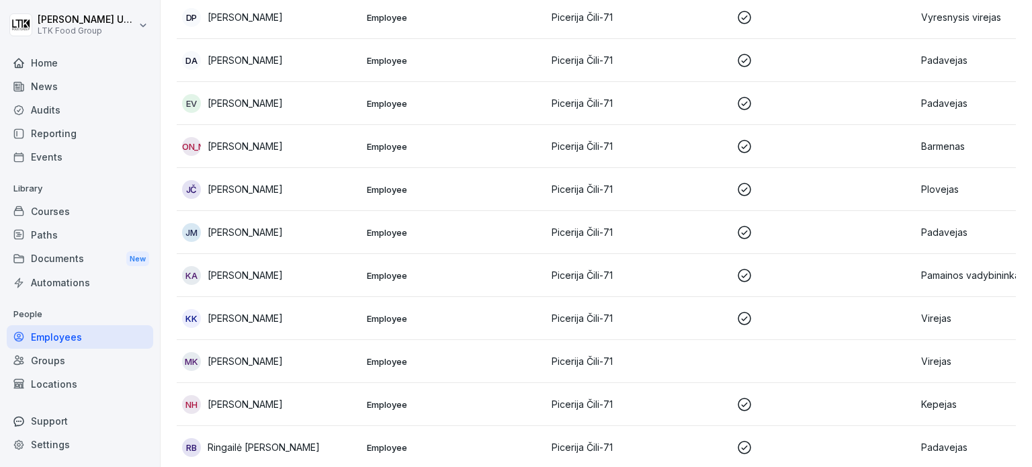
scroll to position [416, 0]
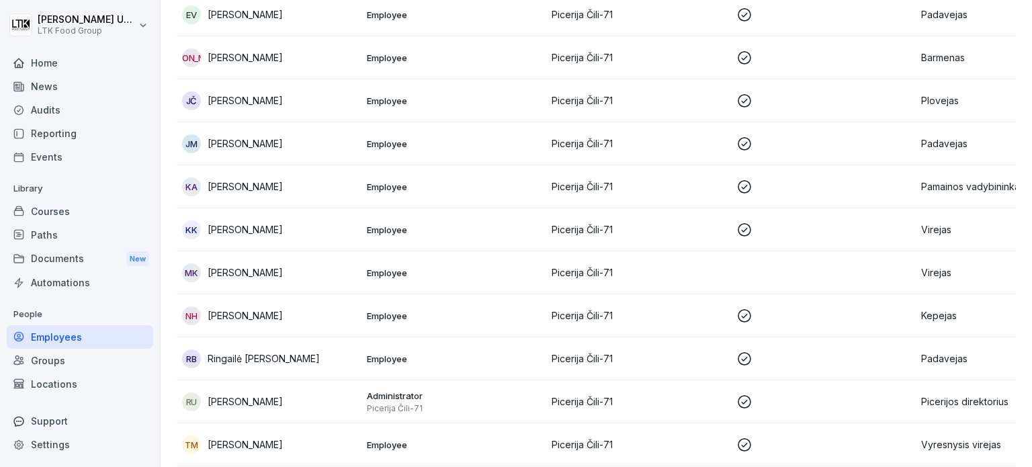
click at [257, 223] on p "[PERSON_NAME]" at bounding box center [245, 229] width 75 height 14
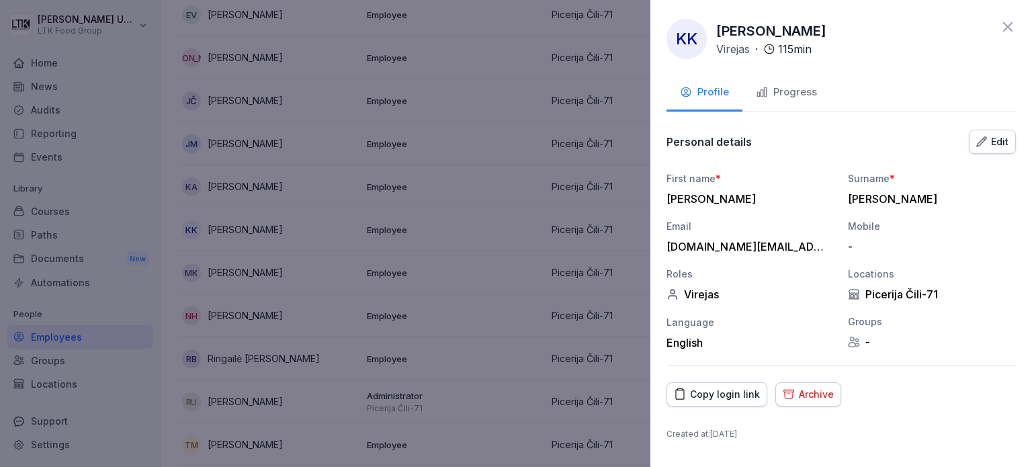
click at [817, 96] on button "Progress" at bounding box center [786, 93] width 88 height 36
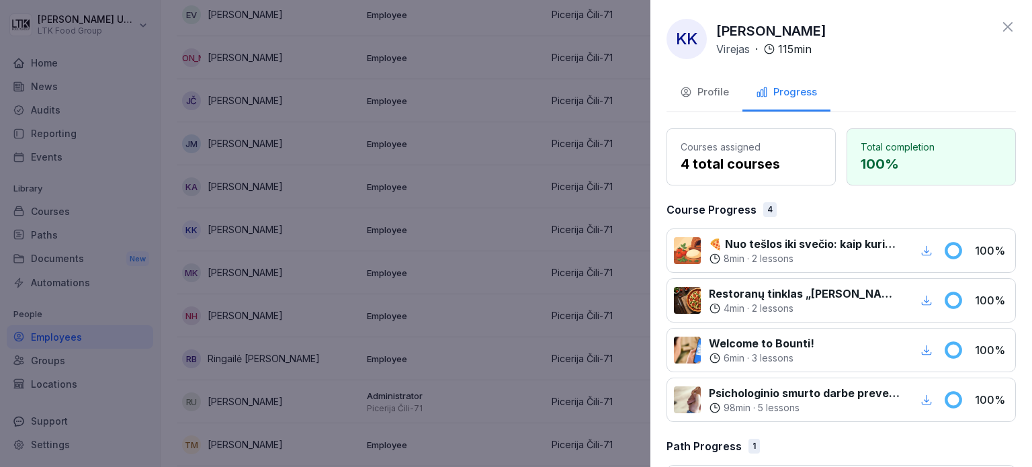
click at [504, 236] on div at bounding box center [516, 233] width 1032 height 467
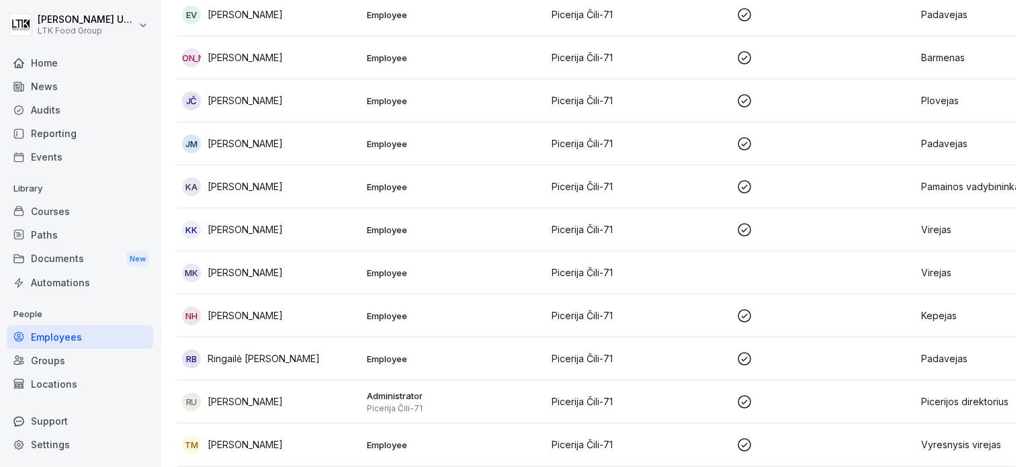
click at [270, 257] on td "[PERSON_NAME]" at bounding box center [269, 272] width 185 height 43
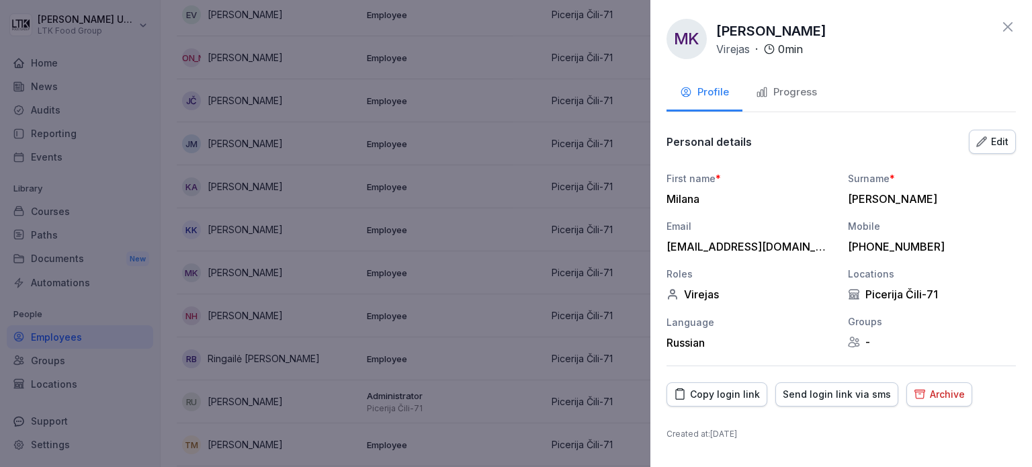
click at [803, 89] on div "Progress" at bounding box center [786, 92] width 61 height 15
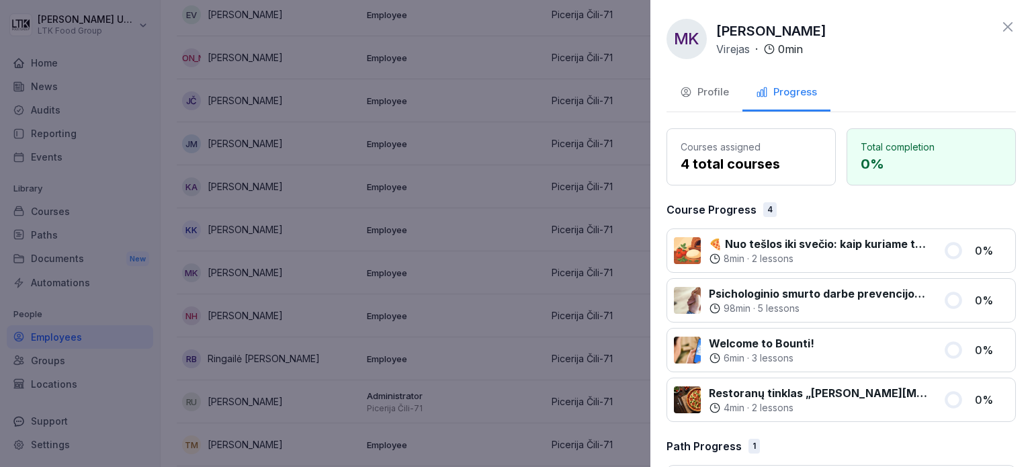
click at [543, 169] on div at bounding box center [516, 233] width 1032 height 467
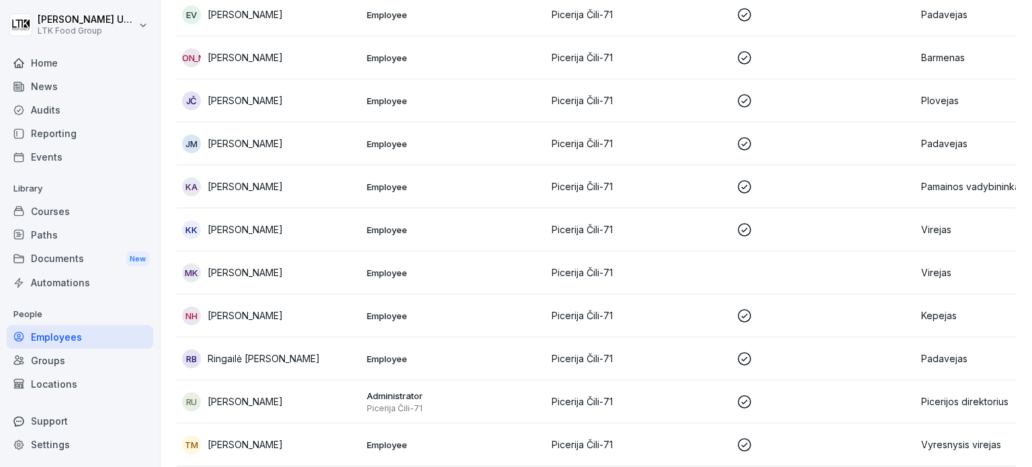
click at [279, 263] on div "[PERSON_NAME]" at bounding box center [269, 272] width 174 height 19
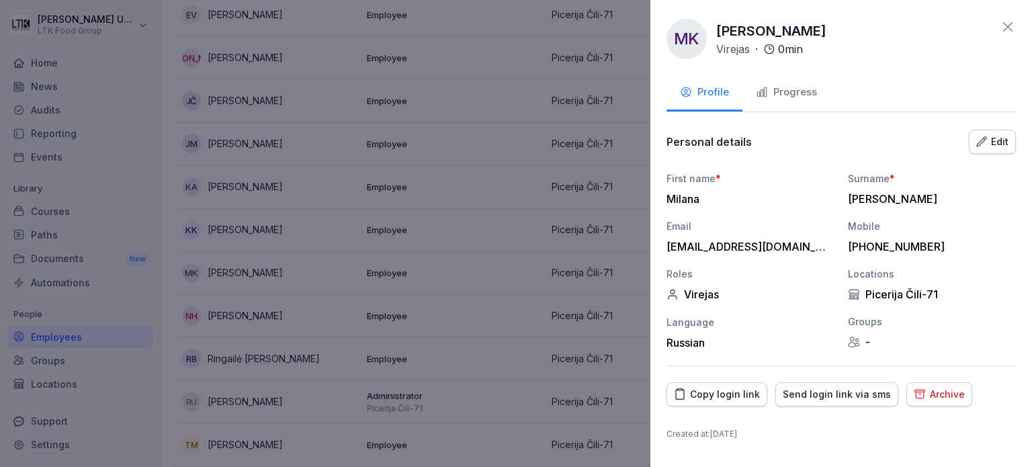
click at [941, 401] on button "Archive" at bounding box center [939, 394] width 66 height 24
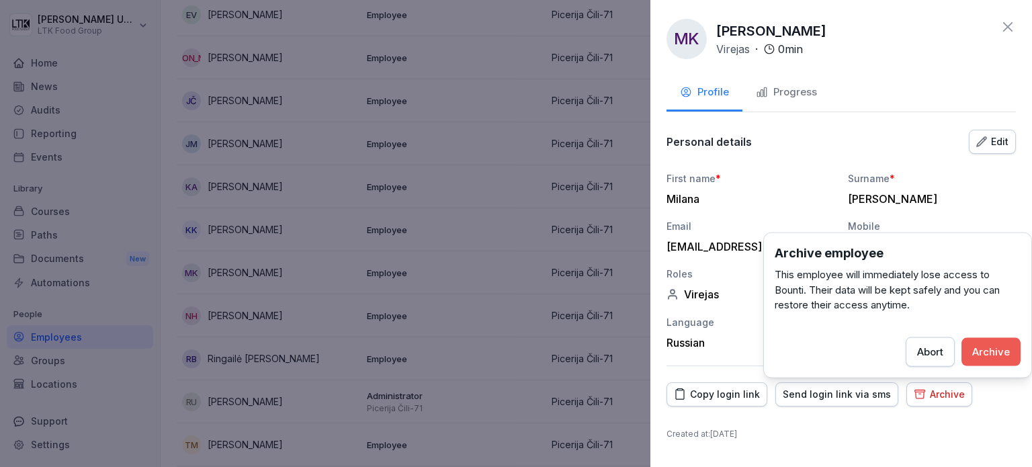
click at [1007, 356] on div "Archive" at bounding box center [991, 351] width 38 height 15
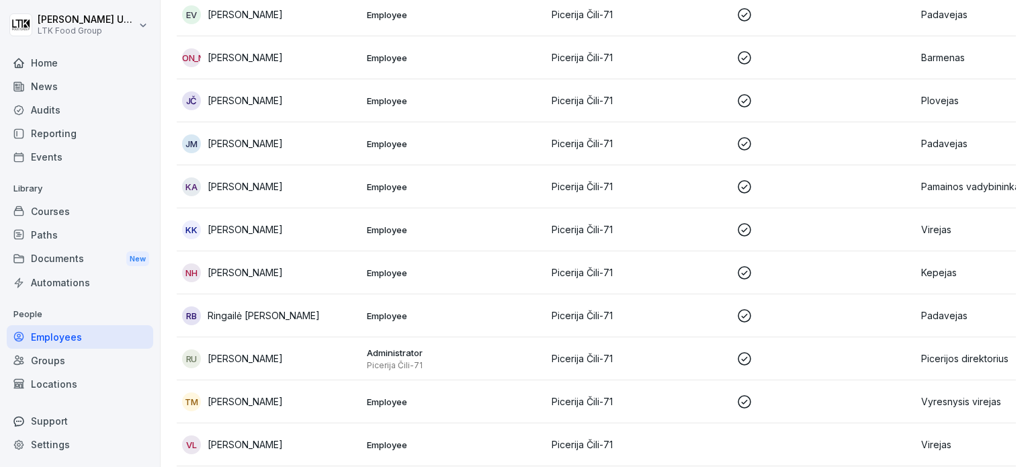
click at [231, 272] on p "[PERSON_NAME]" at bounding box center [245, 272] width 75 height 14
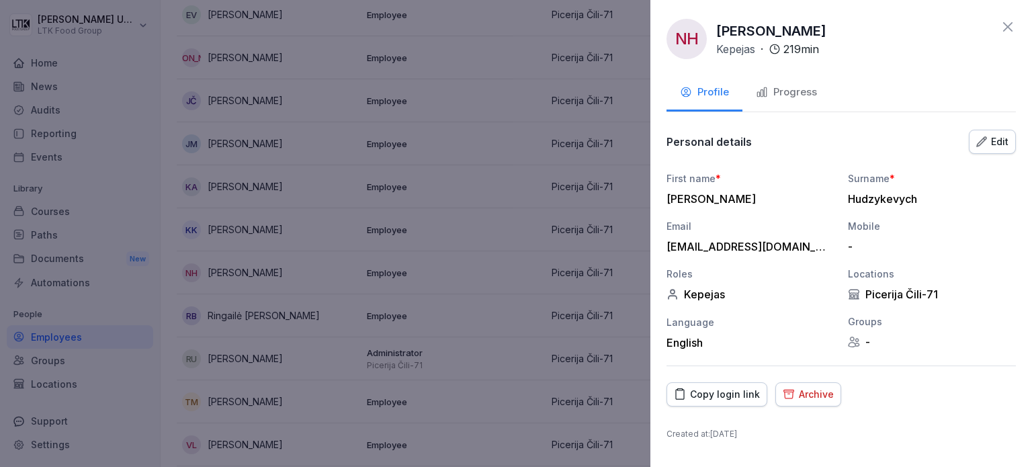
click at [779, 85] on div "Progress" at bounding box center [786, 92] width 61 height 15
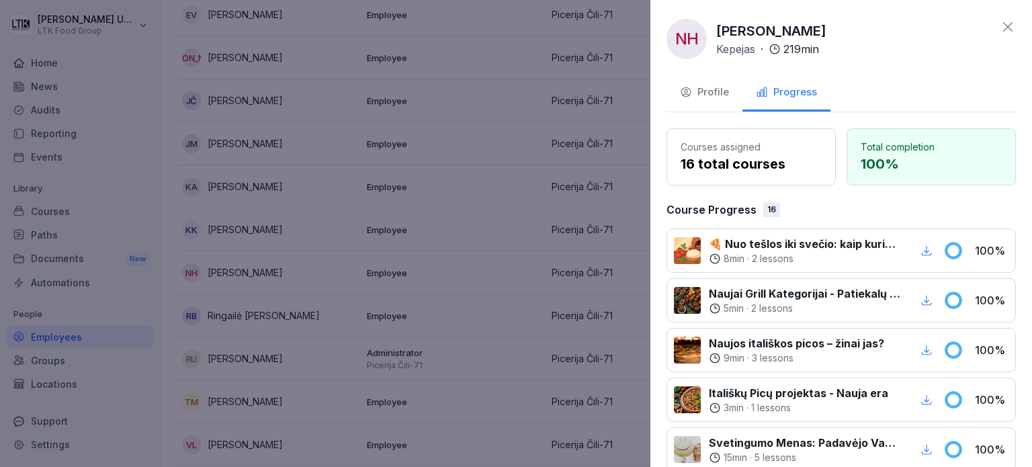
click at [567, 209] on div at bounding box center [516, 233] width 1032 height 467
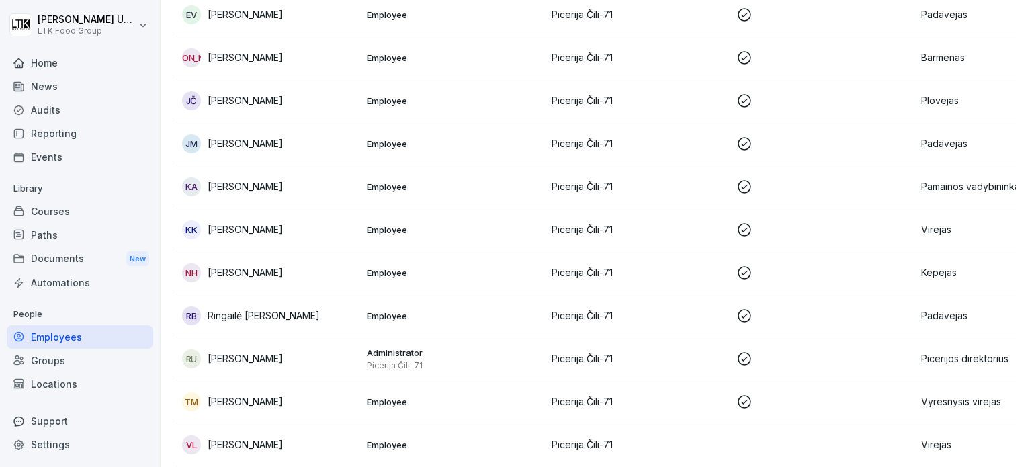
click at [278, 316] on p "Ringailė [PERSON_NAME]" at bounding box center [264, 315] width 112 height 14
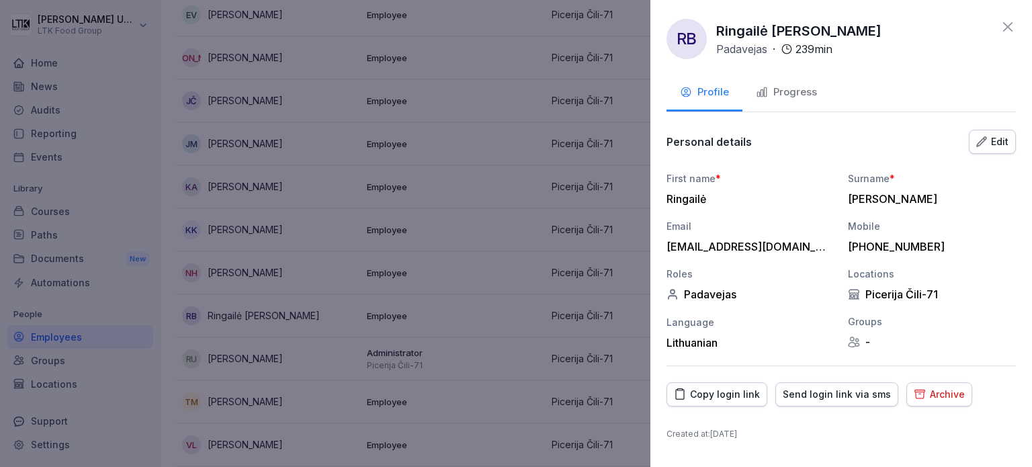
click at [790, 87] on div "Progress" at bounding box center [786, 92] width 61 height 15
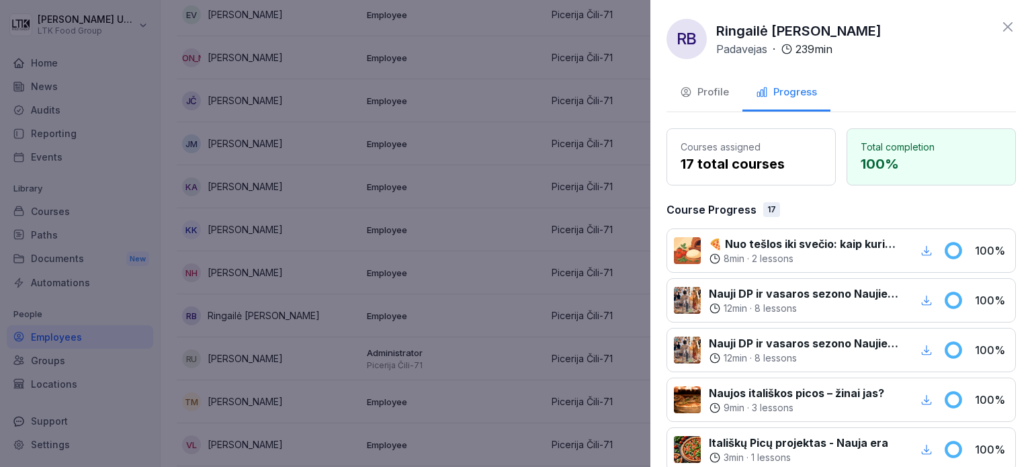
click at [486, 242] on div at bounding box center [516, 233] width 1032 height 467
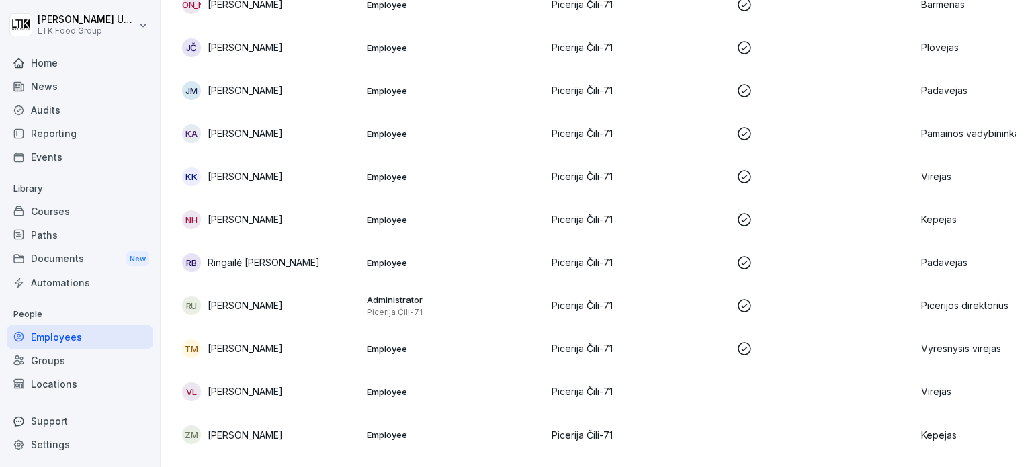
scroll to position [489, 0]
click at [263, 298] on p "[PERSON_NAME]" at bounding box center [245, 305] width 75 height 14
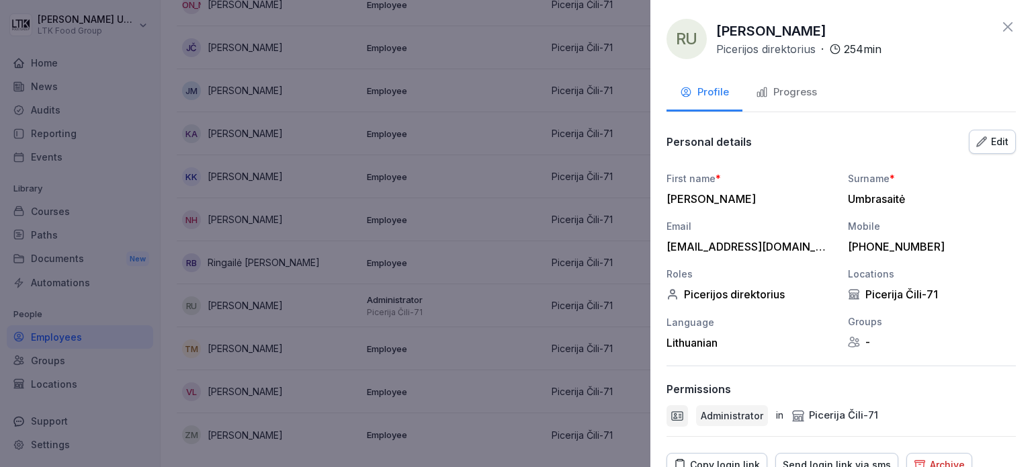
click at [811, 90] on div "Progress" at bounding box center [786, 92] width 61 height 15
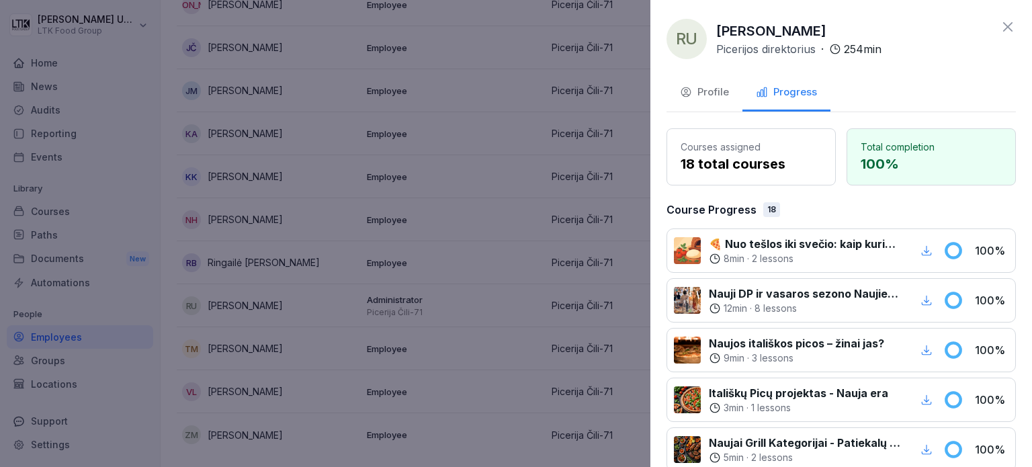
click at [425, 101] on div at bounding box center [516, 233] width 1032 height 467
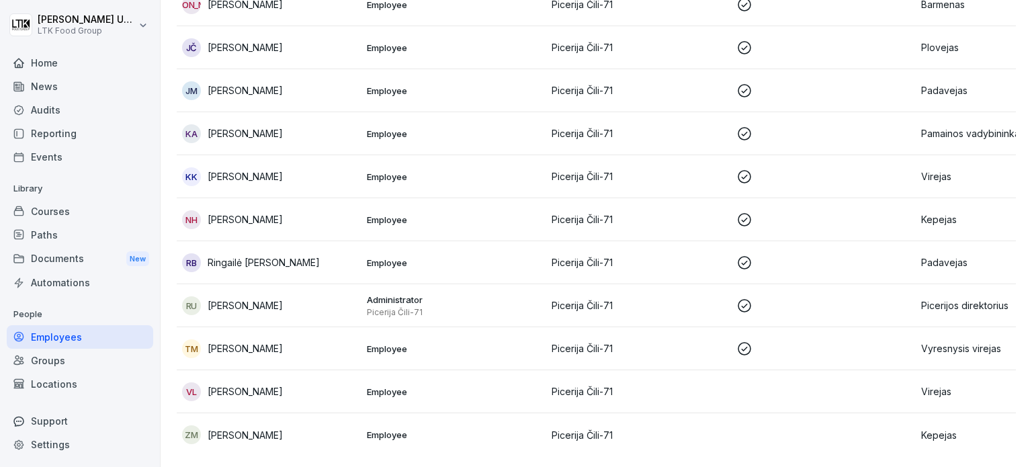
click at [259, 339] on div "TM [PERSON_NAME]" at bounding box center [269, 348] width 174 height 19
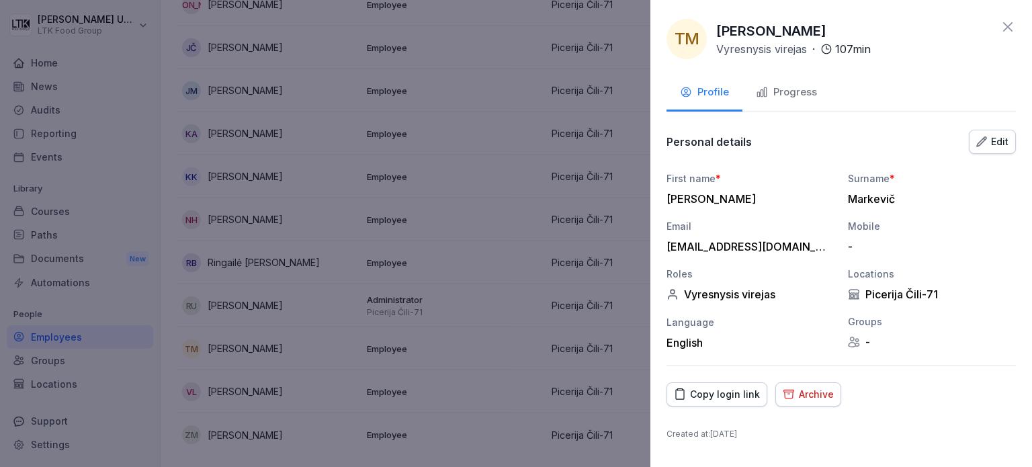
click at [796, 92] on div "Progress" at bounding box center [786, 92] width 61 height 15
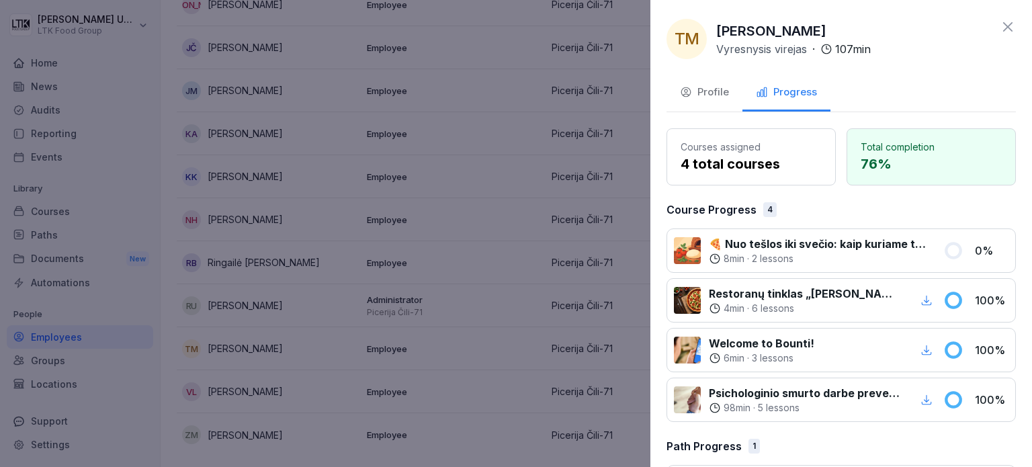
click at [497, 241] on div at bounding box center [516, 233] width 1032 height 467
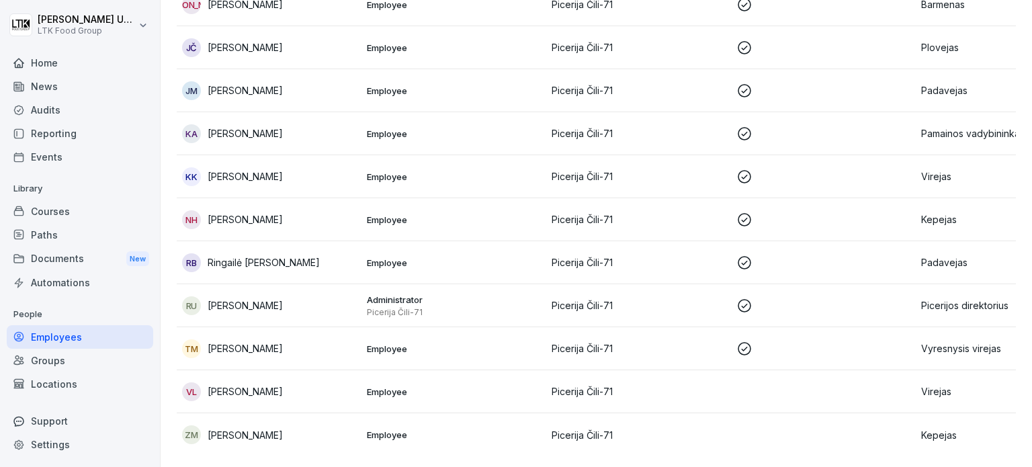
click at [218, 384] on p "[PERSON_NAME]" at bounding box center [245, 391] width 75 height 14
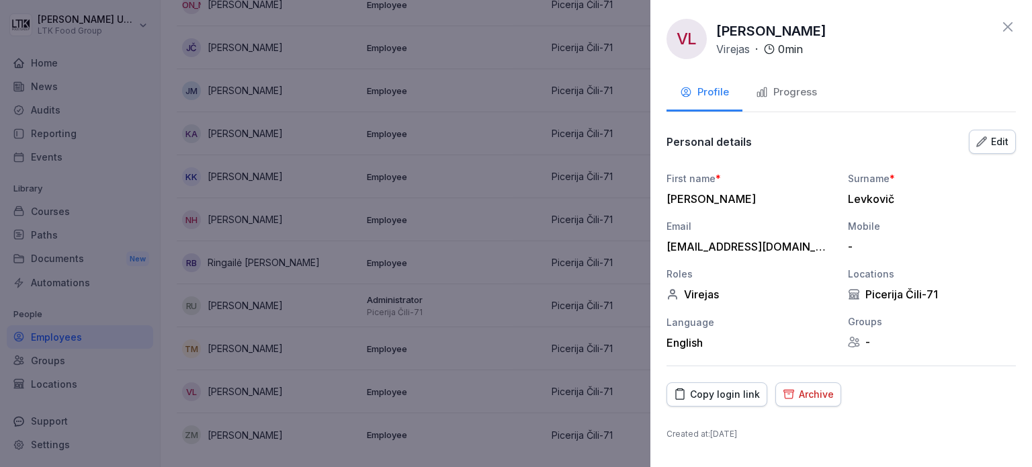
click at [817, 94] on button "Progress" at bounding box center [786, 93] width 88 height 36
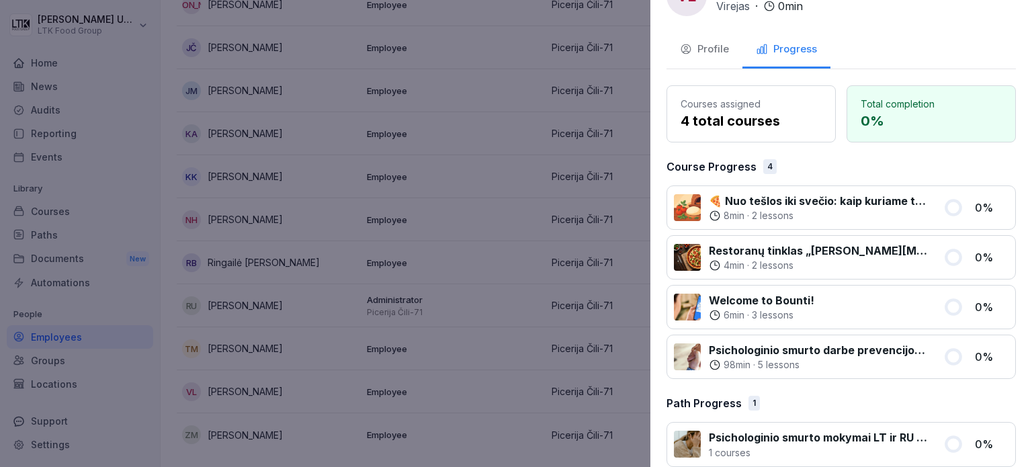
scroll to position [59, 0]
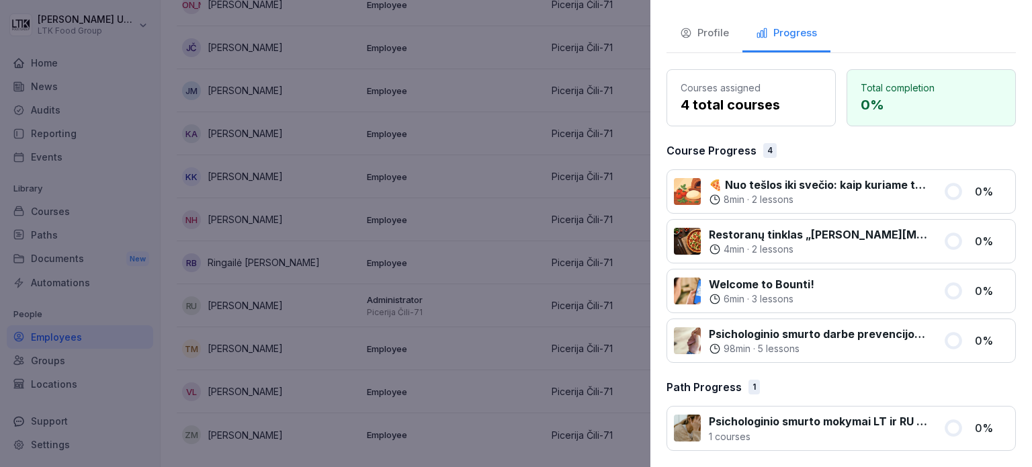
click at [498, 169] on div at bounding box center [516, 233] width 1032 height 467
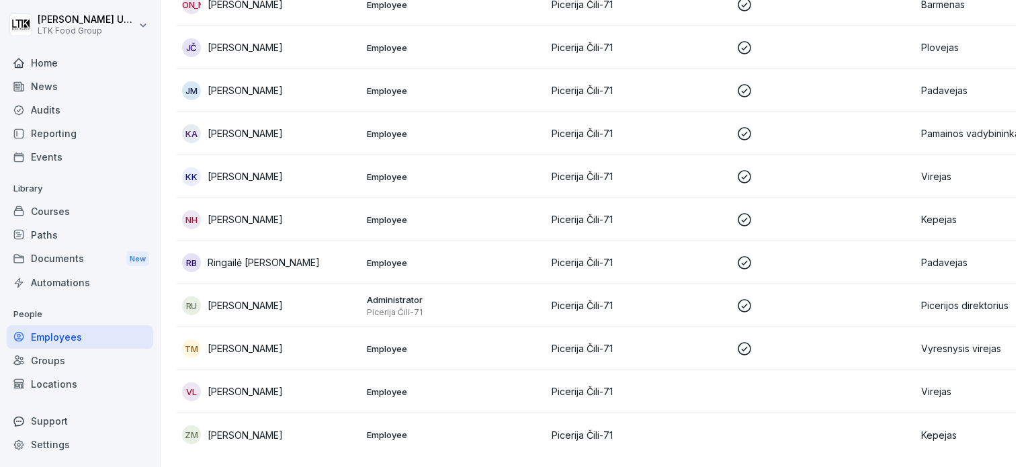
click at [236, 428] on p "[PERSON_NAME]" at bounding box center [245, 435] width 75 height 14
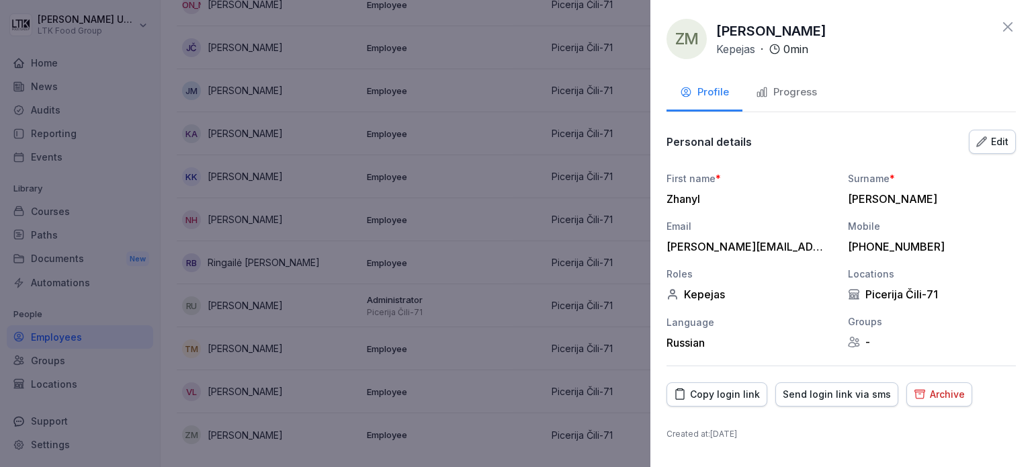
drag, startPoint x: 798, startPoint y: 88, endPoint x: 792, endPoint y: 97, distance: 10.6
click at [796, 88] on div "Progress" at bounding box center [786, 92] width 61 height 15
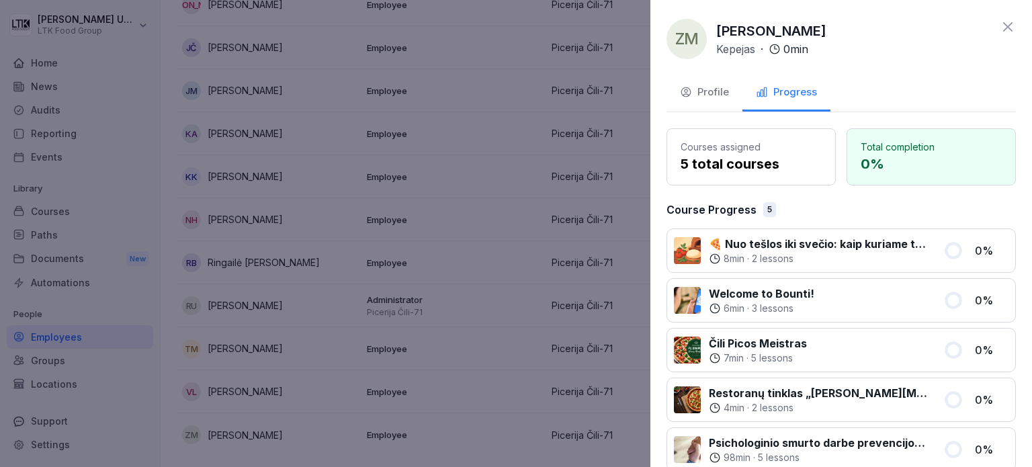
scroll to position [108, 0]
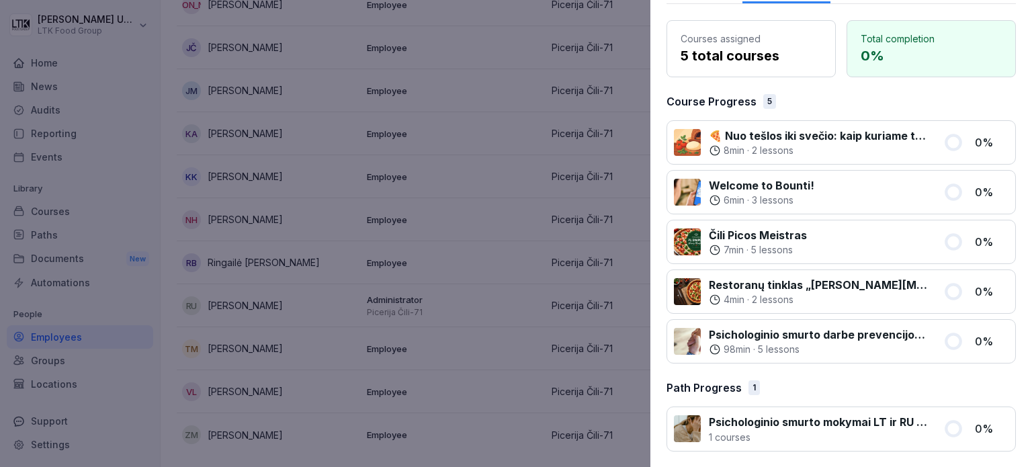
click at [312, 199] on div at bounding box center [516, 233] width 1032 height 467
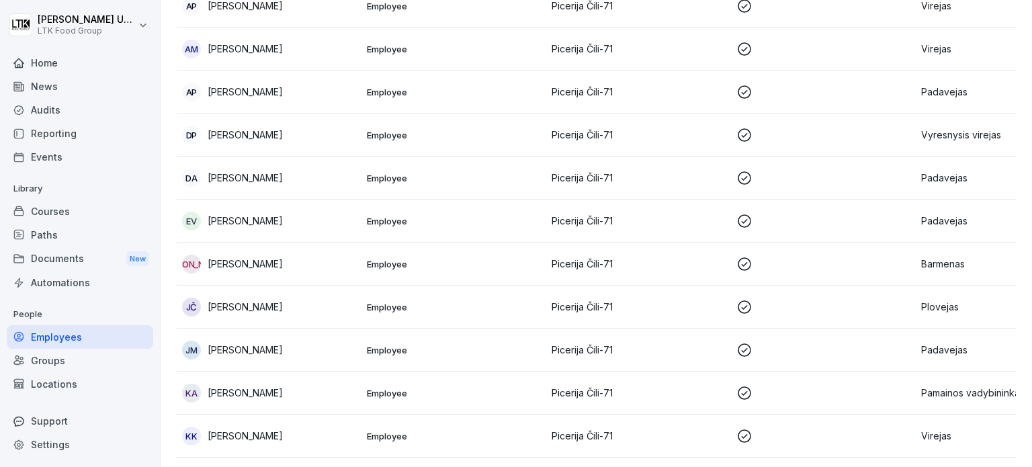
scroll to position [269, 0]
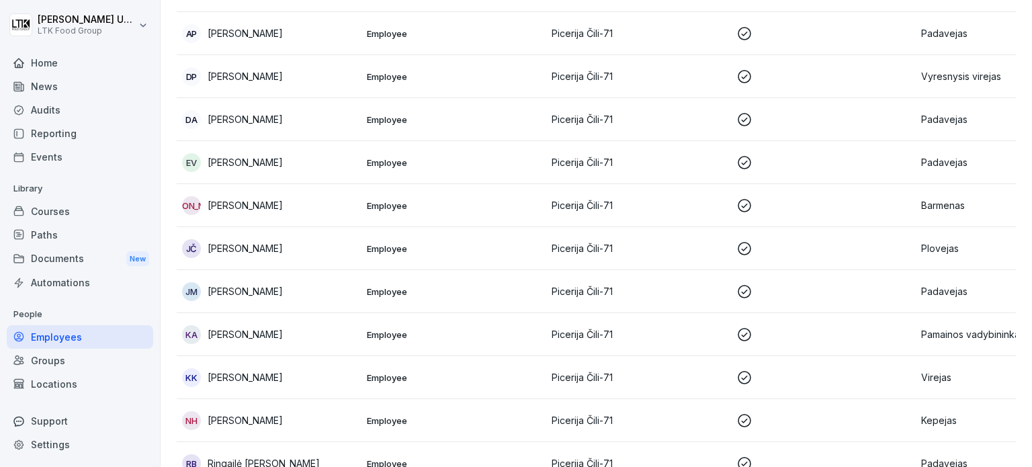
click at [258, 252] on p "[PERSON_NAME]" at bounding box center [245, 248] width 75 height 14
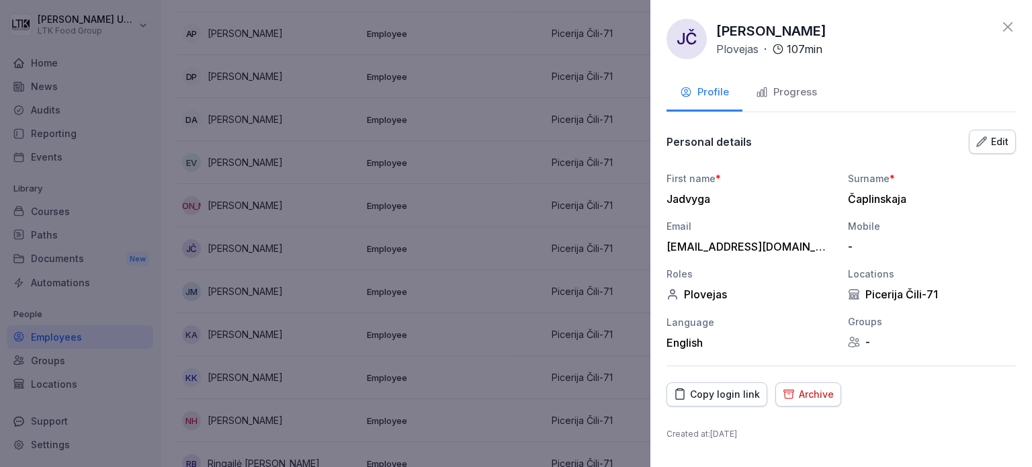
click at [805, 89] on div "Progress" at bounding box center [786, 92] width 61 height 15
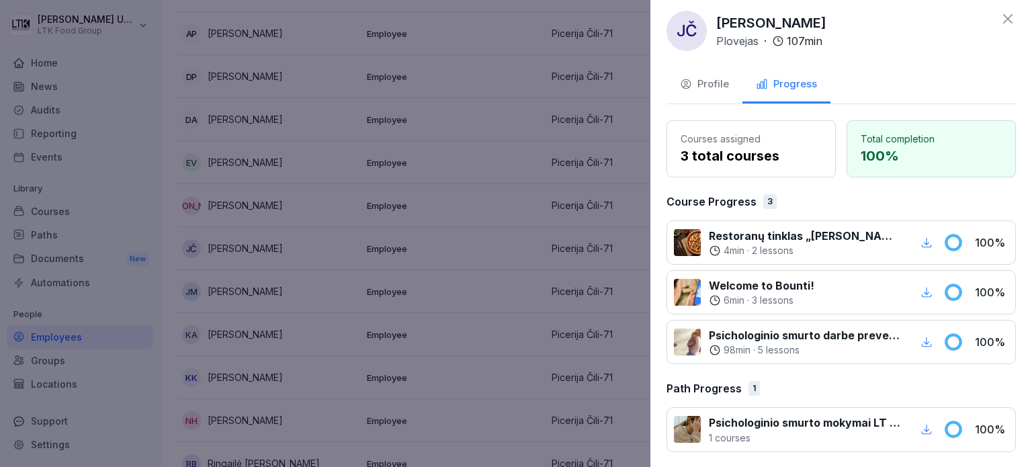
scroll to position [9, 0]
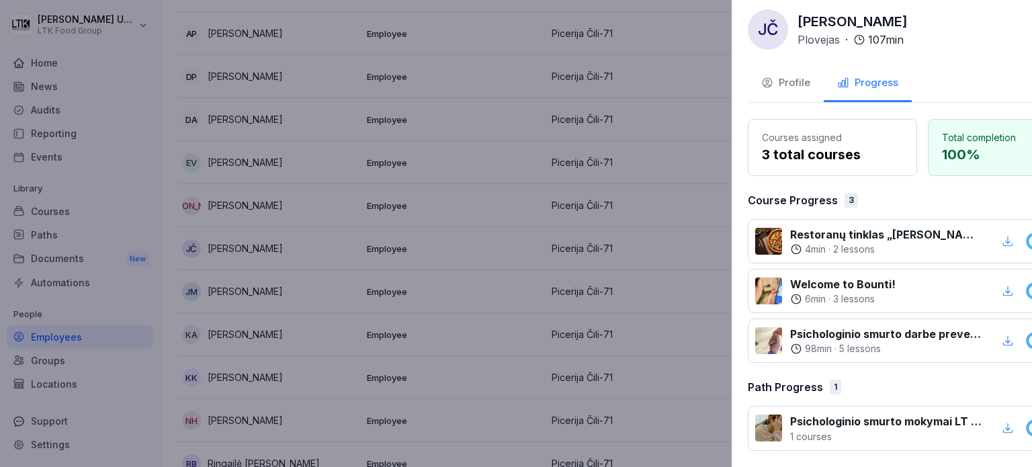
click at [386, 225] on div at bounding box center [516, 233] width 1032 height 467
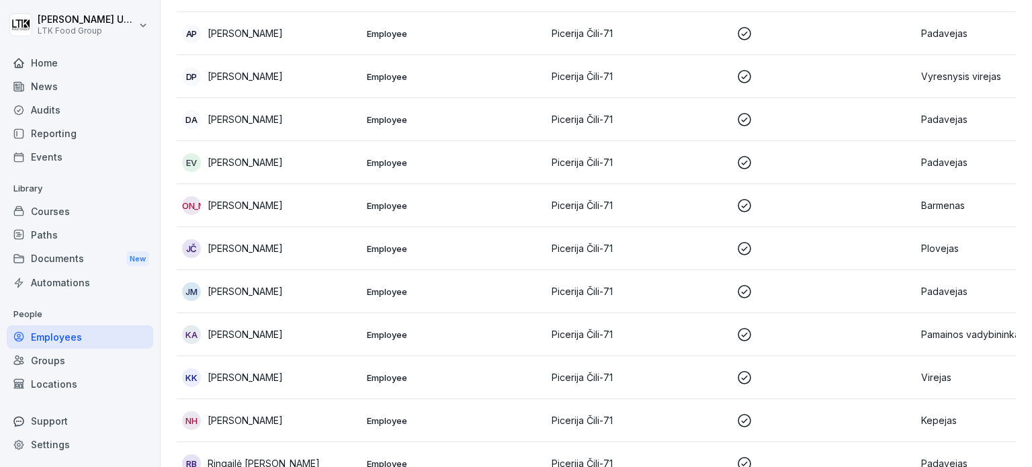
click at [65, 203] on div "Courses" at bounding box center [80, 211] width 146 height 24
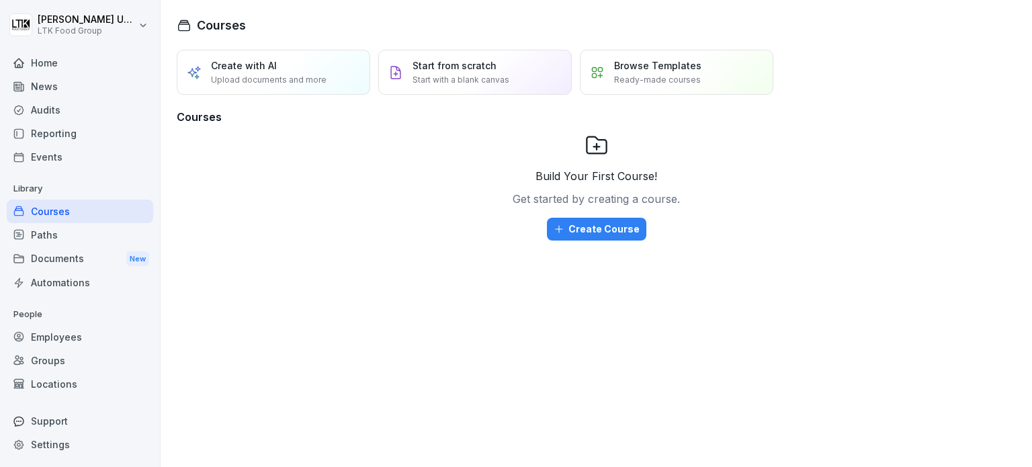
click at [56, 161] on div "Events" at bounding box center [80, 157] width 146 height 24
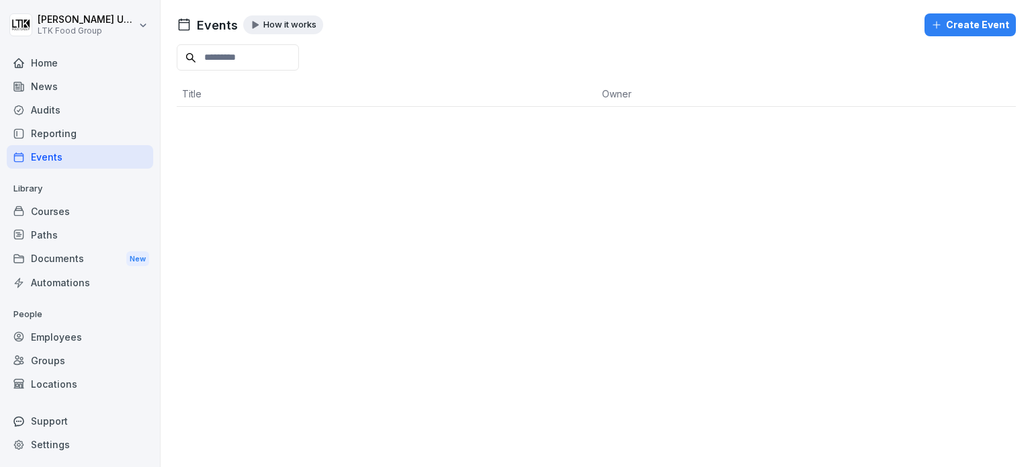
click at [62, 136] on div "Reporting" at bounding box center [80, 134] width 146 height 24
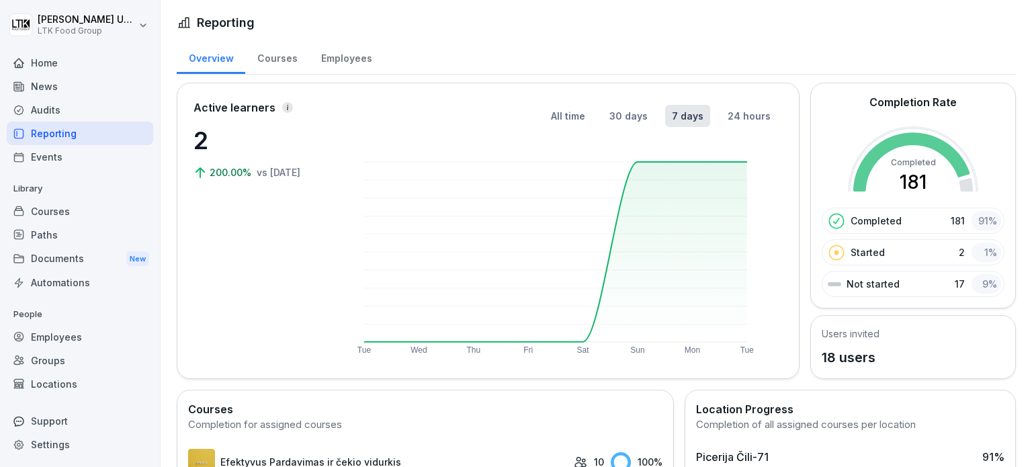
click at [53, 340] on div "Employees" at bounding box center [80, 337] width 146 height 24
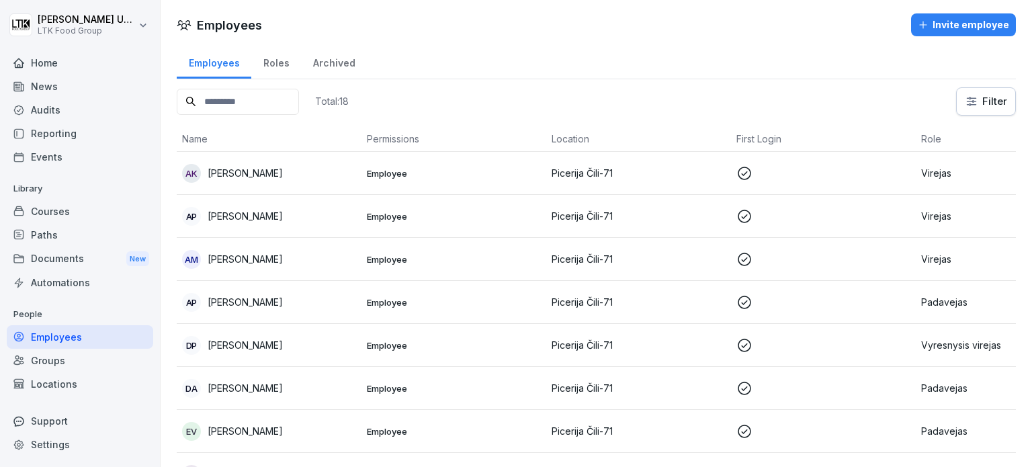
click at [54, 335] on div "Employees" at bounding box center [80, 337] width 146 height 24
click at [986, 18] on div "Invite employee" at bounding box center [962, 24] width 91 height 15
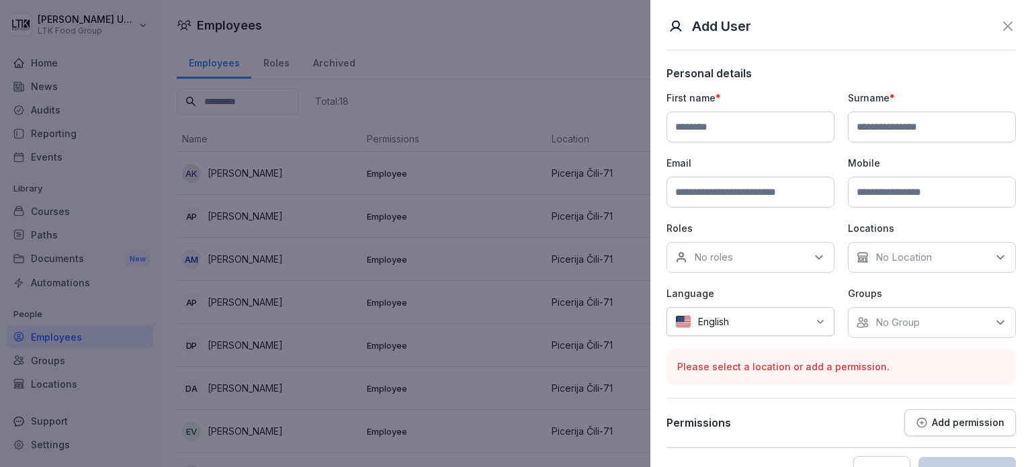
click at [771, 124] on input at bounding box center [750, 126] width 168 height 31
type input "**********"
click at [880, 120] on input at bounding box center [932, 126] width 168 height 31
type input "*********"
click at [719, 193] on input at bounding box center [750, 192] width 168 height 31
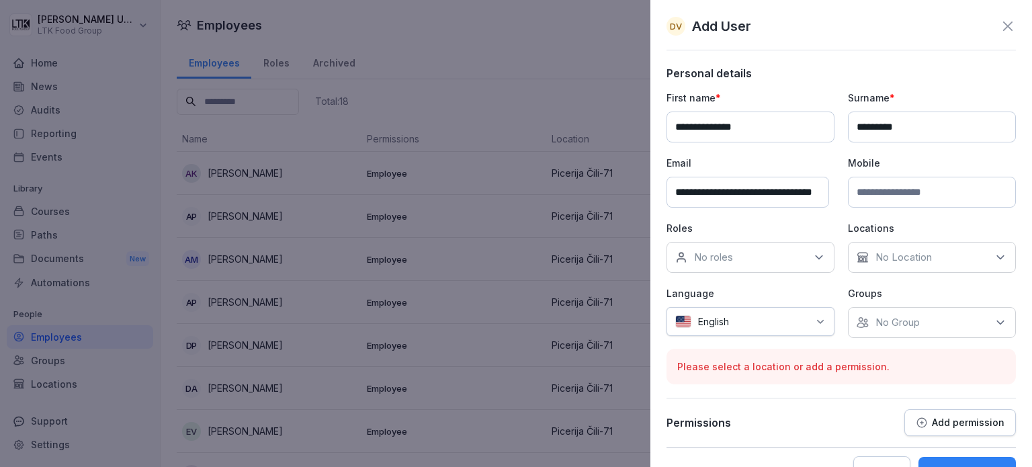
scroll to position [0, 36]
type input "**********"
click at [895, 187] on input at bounding box center [932, 192] width 168 height 31
type input "**********"
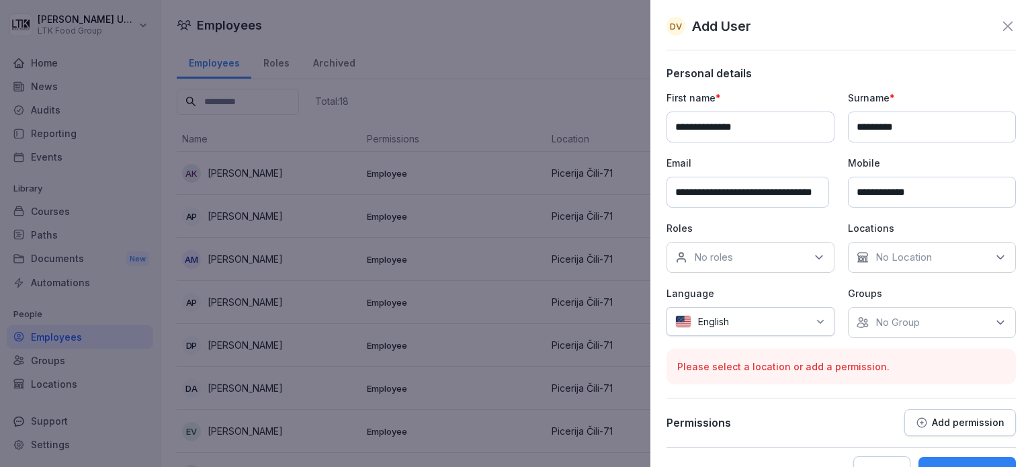
click at [821, 318] on div "English" at bounding box center [750, 321] width 168 height 29
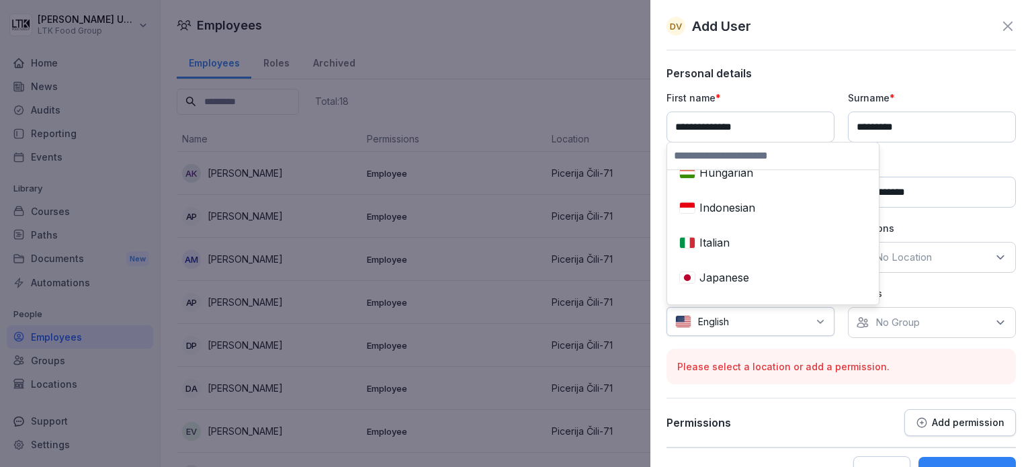
scroll to position [428, 0]
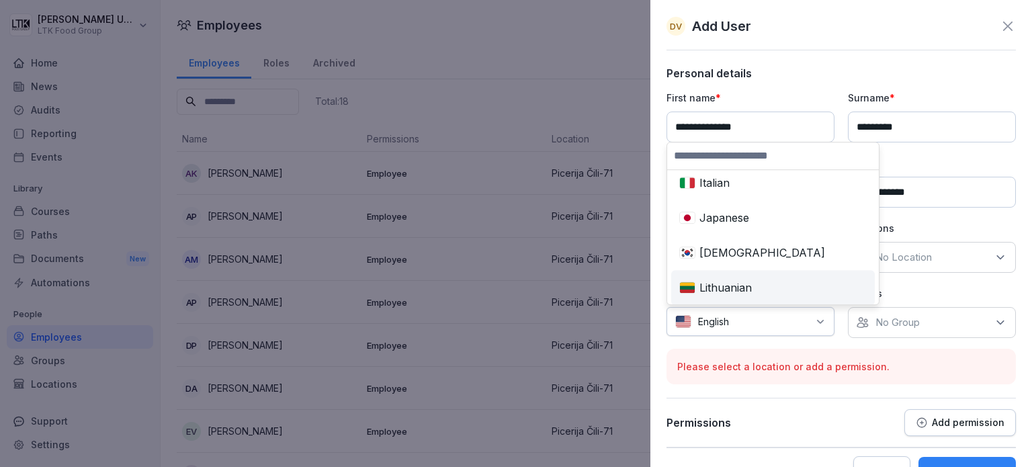
click at [757, 283] on div "Lithuanian" at bounding box center [773, 288] width 198 height 30
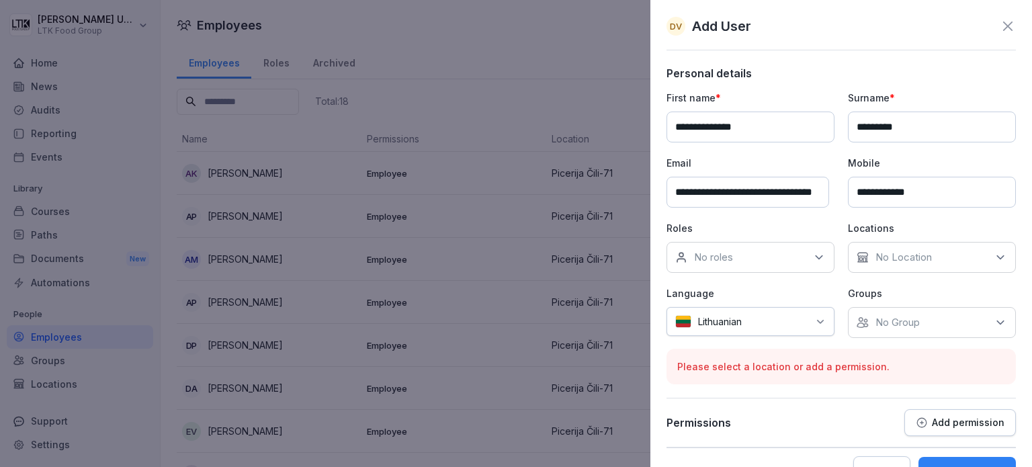
click at [997, 257] on icon at bounding box center [1000, 257] width 7 height 3
click at [930, 316] on label "Picerija Čili-71" at bounding box center [902, 318] width 64 height 12
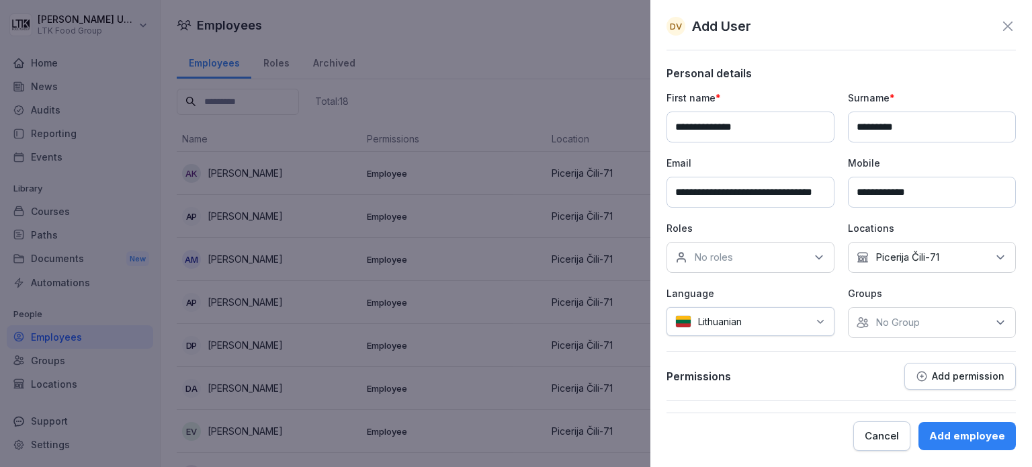
click at [763, 252] on div "No roles" at bounding box center [750, 257] width 168 height 31
click at [767, 340] on label "Isvezimy operatorius" at bounding box center [742, 344] width 96 height 12
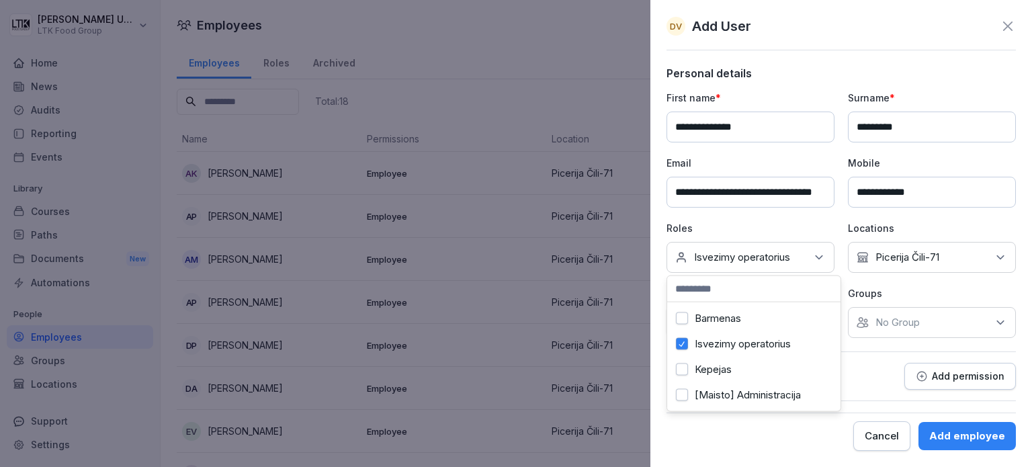
click at [824, 214] on div "**********" at bounding box center [840, 214] width 349 height 247
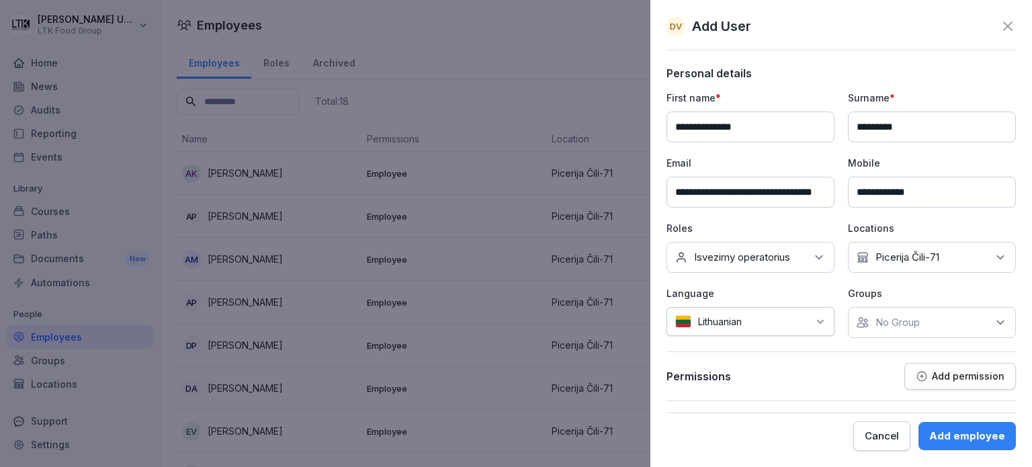
click at [729, 255] on p "Isvezimy operatorius" at bounding box center [742, 256] width 96 height 13
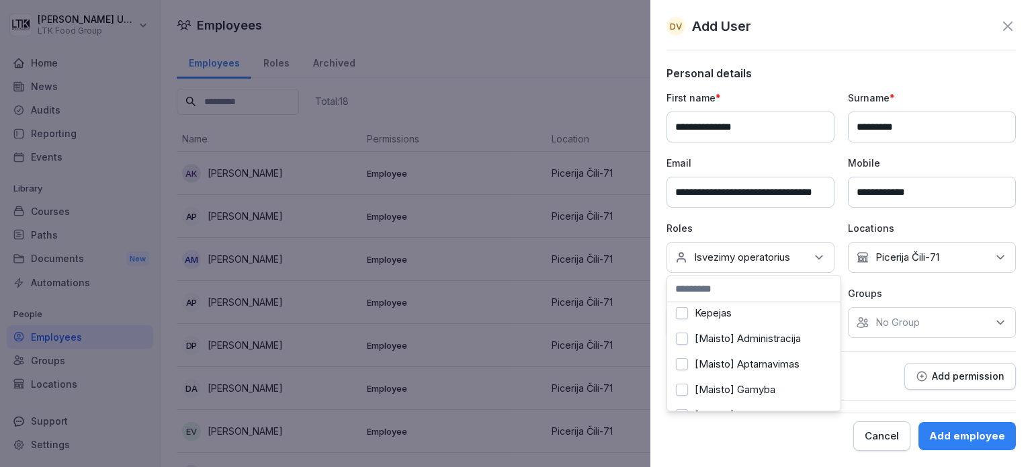
scroll to position [0, 0]
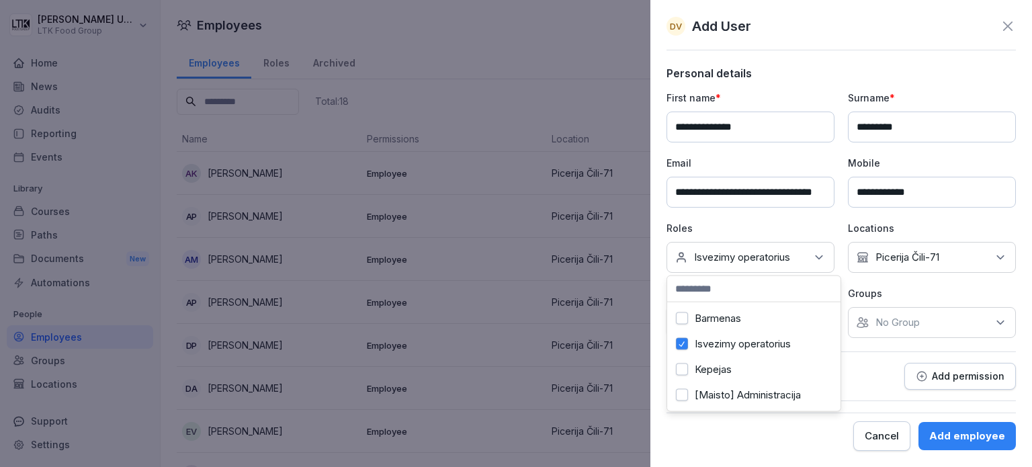
click at [768, 214] on div "**********" at bounding box center [840, 214] width 349 height 247
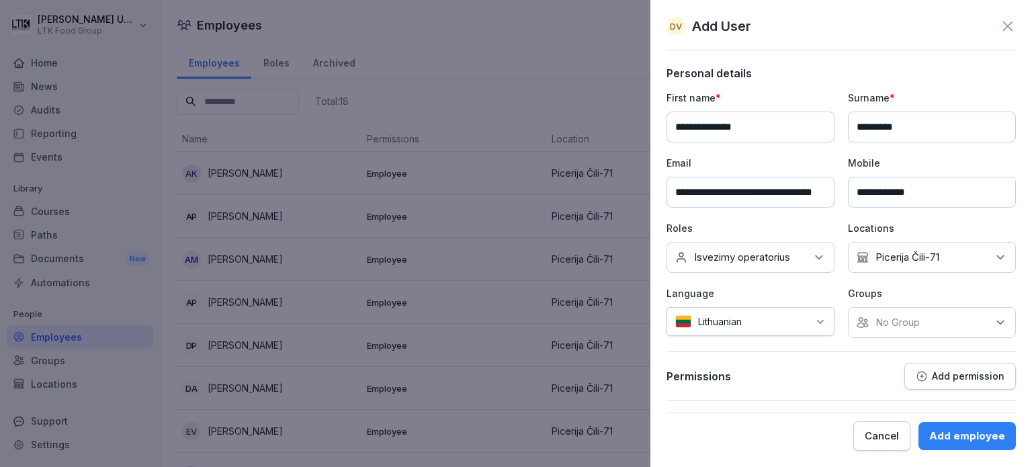
click at [996, 317] on icon at bounding box center [999, 322] width 13 height 13
click at [990, 435] on div "Add employee" at bounding box center [967, 435] width 76 height 15
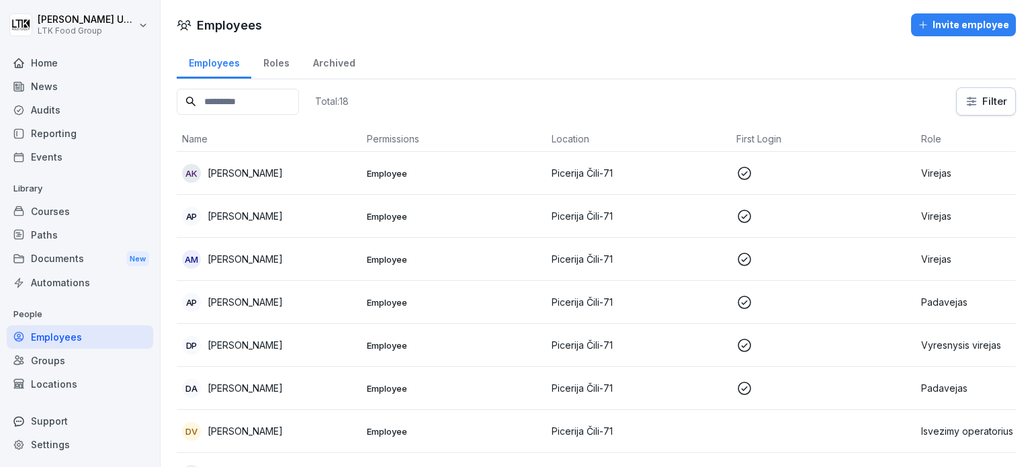
click at [945, 31] on div "Invite employee" at bounding box center [962, 24] width 91 height 15
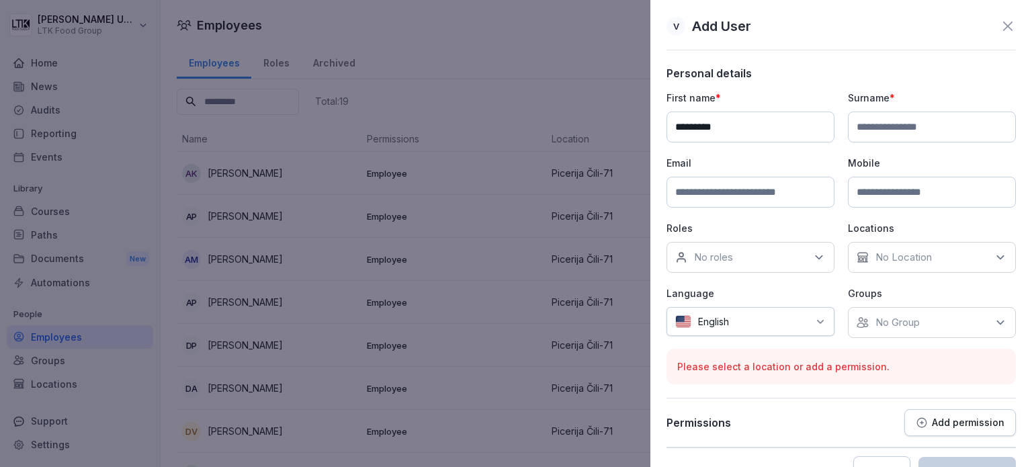
type input "*********"
click at [880, 123] on input at bounding box center [932, 126] width 168 height 31
type input "**********"
click at [804, 187] on input at bounding box center [750, 192] width 168 height 31
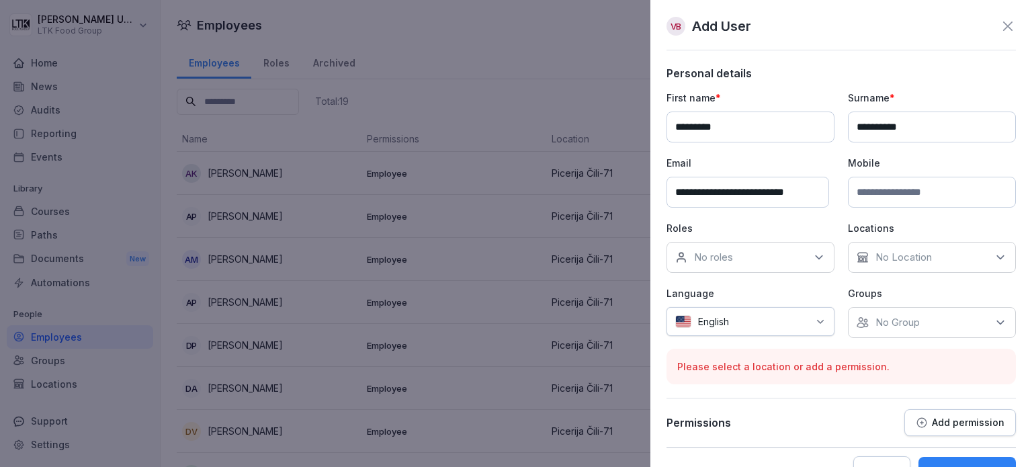
type input "**********"
click at [960, 185] on input at bounding box center [932, 192] width 168 height 31
type input "**********"
click at [727, 250] on p "No roles" at bounding box center [713, 256] width 39 height 13
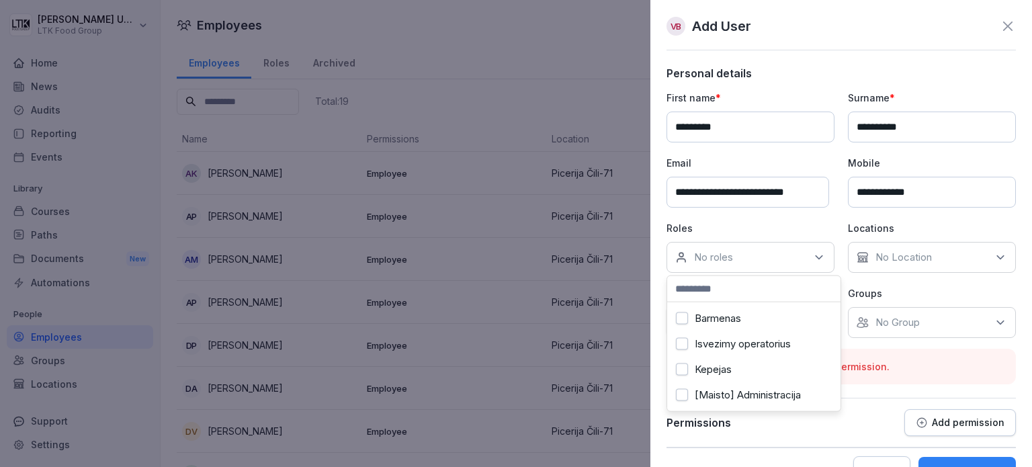
click at [732, 312] on label "Barmenas" at bounding box center [717, 318] width 46 height 12
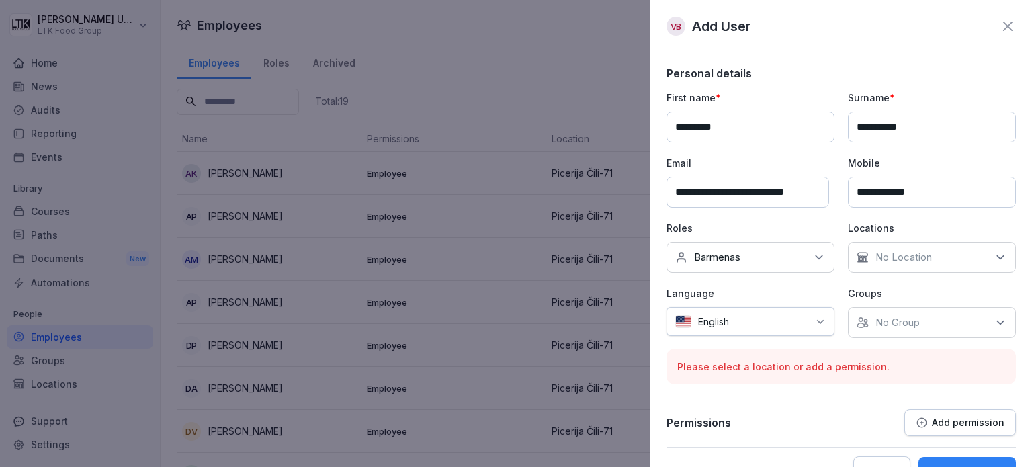
click at [889, 261] on p "No Location" at bounding box center [903, 256] width 56 height 13
click at [876, 312] on label "Picerija Čili-71" at bounding box center [902, 318] width 64 height 12
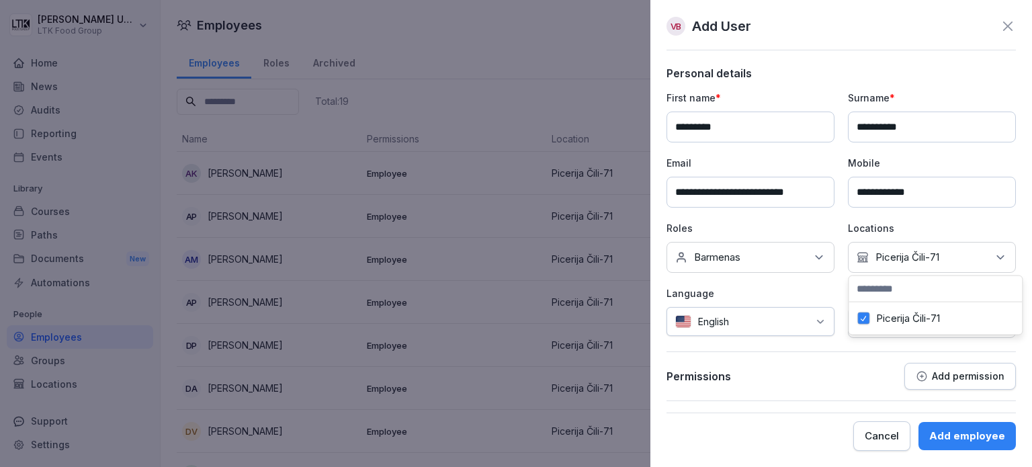
click at [814, 322] on div "English" at bounding box center [750, 321] width 168 height 29
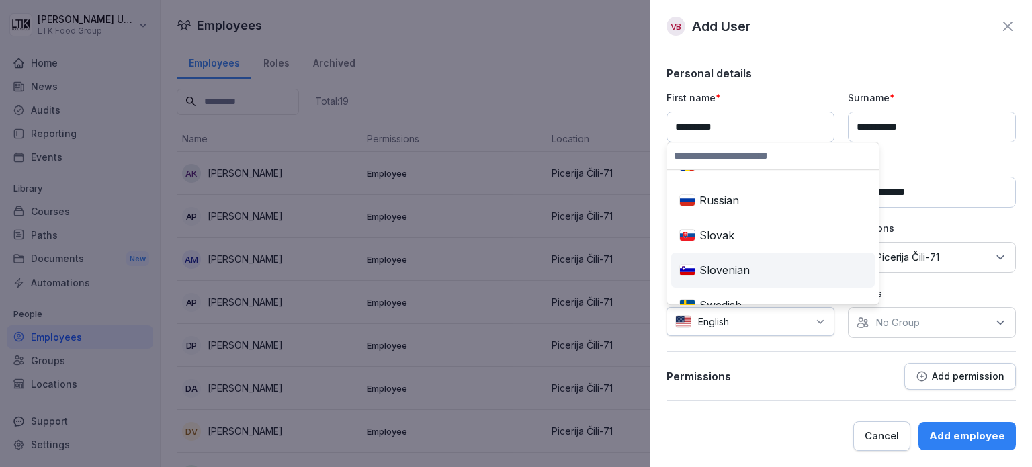
scroll to position [739, 0]
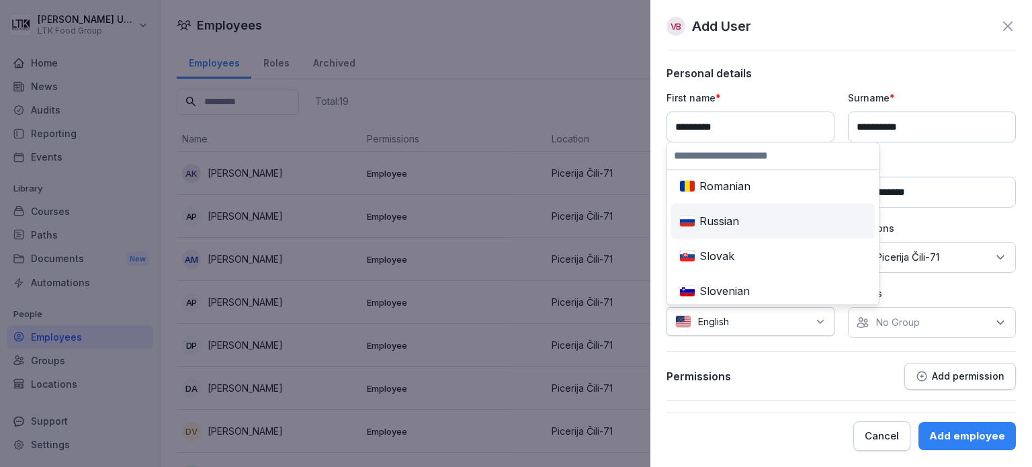
click at [734, 222] on div "Russian" at bounding box center [773, 221] width 198 height 30
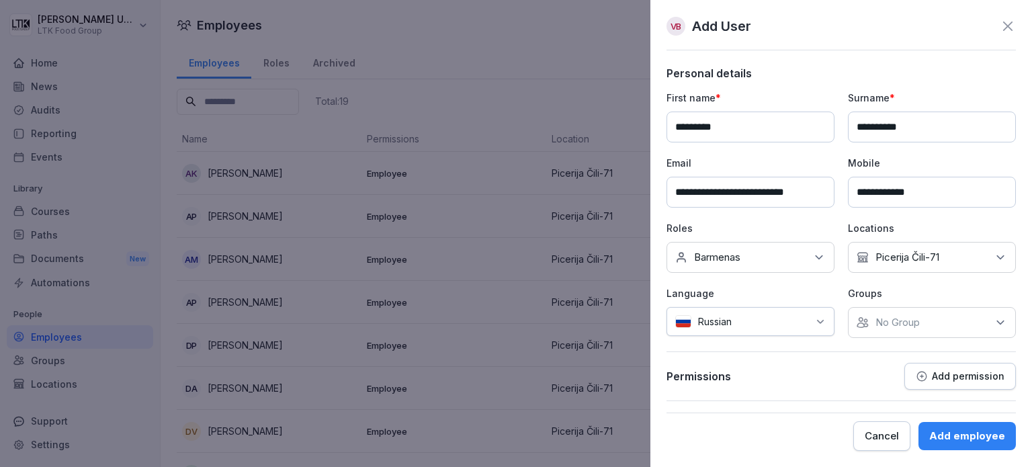
click at [921, 326] on div "No Group" at bounding box center [932, 322] width 168 height 31
click at [948, 319] on div "No Group" at bounding box center [932, 322] width 168 height 31
click at [956, 440] on div "Add employee" at bounding box center [967, 435] width 76 height 15
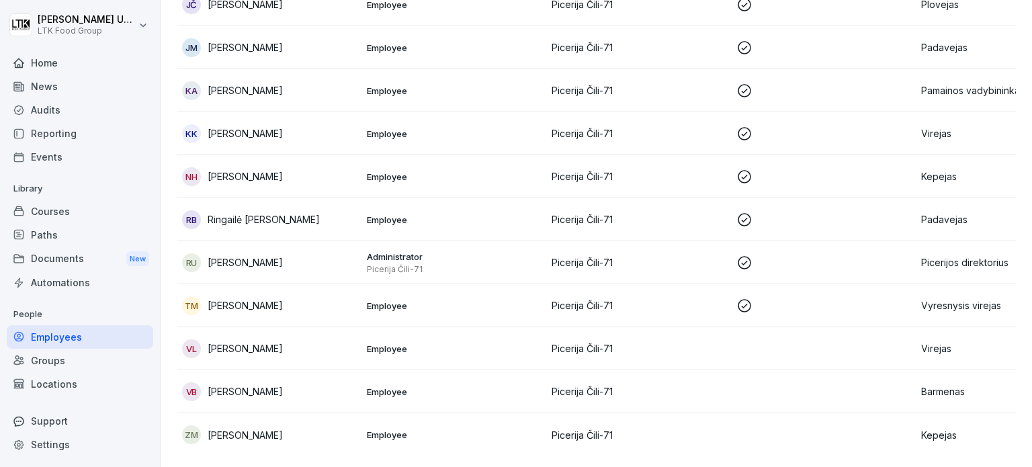
scroll to position [575, 0]
